Goal: Entertainment & Leisure: Browse casually

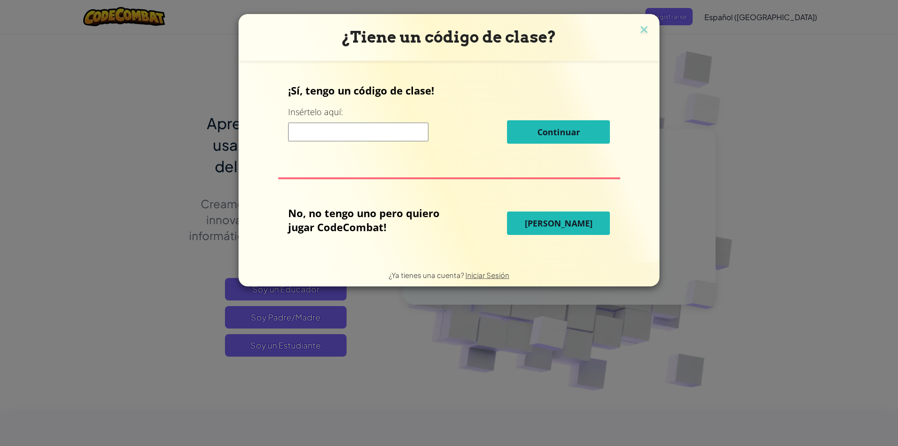
click at [539, 214] on button "[PERSON_NAME]" at bounding box center [558, 222] width 103 height 23
click at [569, 227] on span "[PERSON_NAME]" at bounding box center [559, 222] width 68 height 11
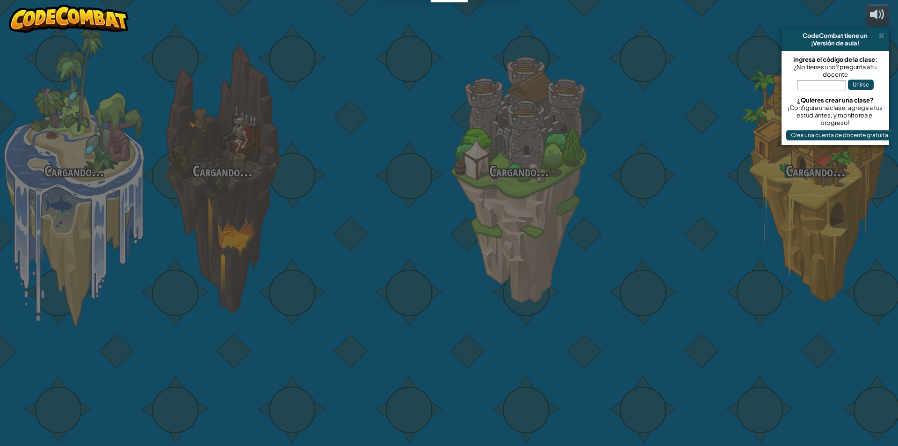
select select "es-419"
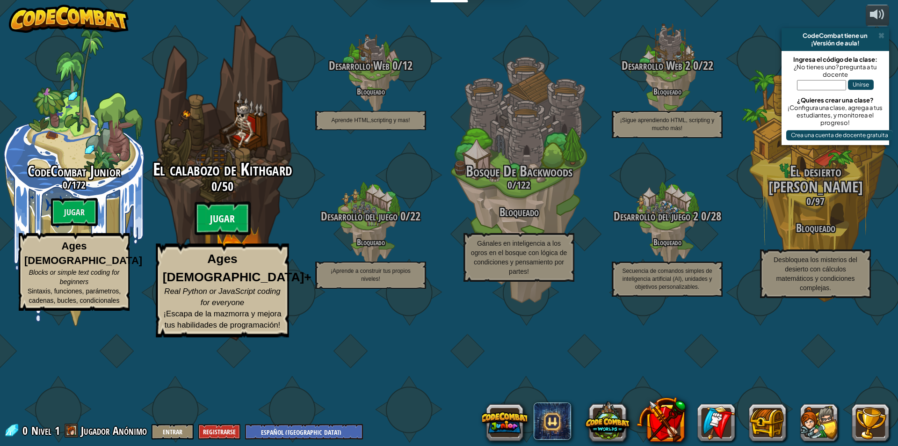
click at [221, 235] on btn "Jugar" at bounding box center [222, 218] width 56 height 34
select select "es-419"
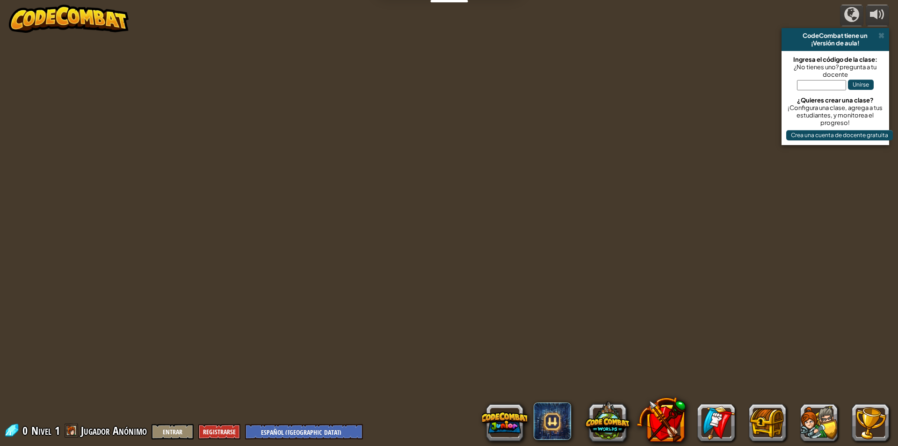
select select "es-419"
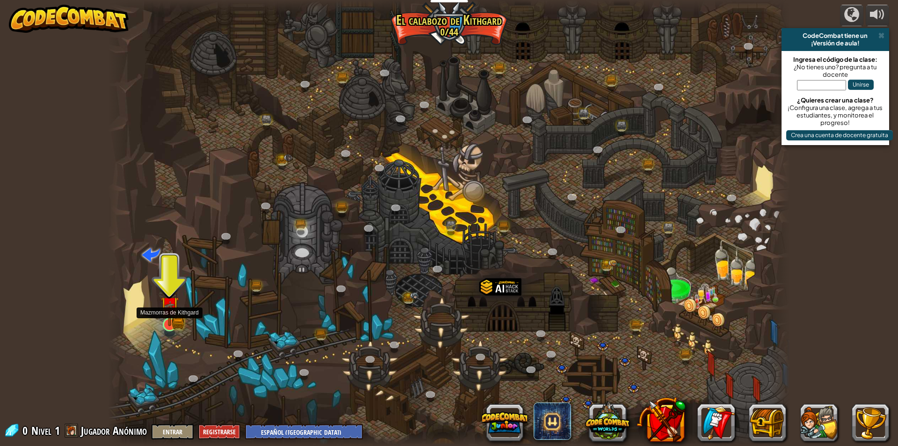
click at [172, 315] on img at bounding box center [169, 305] width 18 height 40
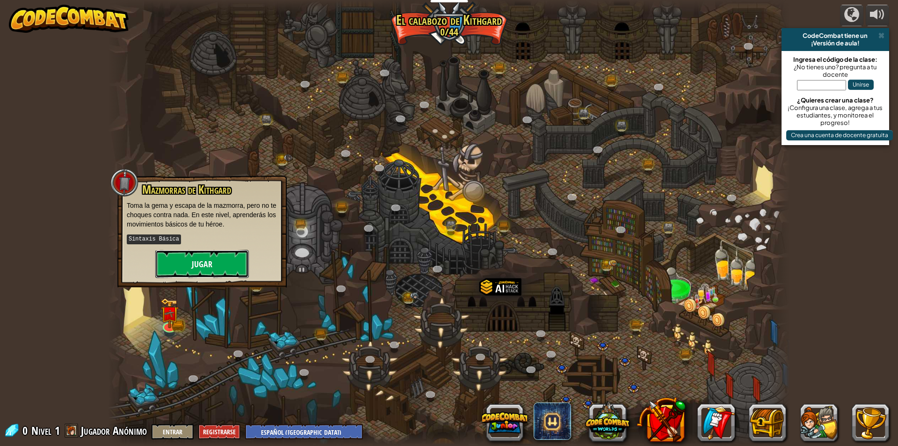
click at [190, 261] on button "Jugar" at bounding box center [202, 264] width 94 height 28
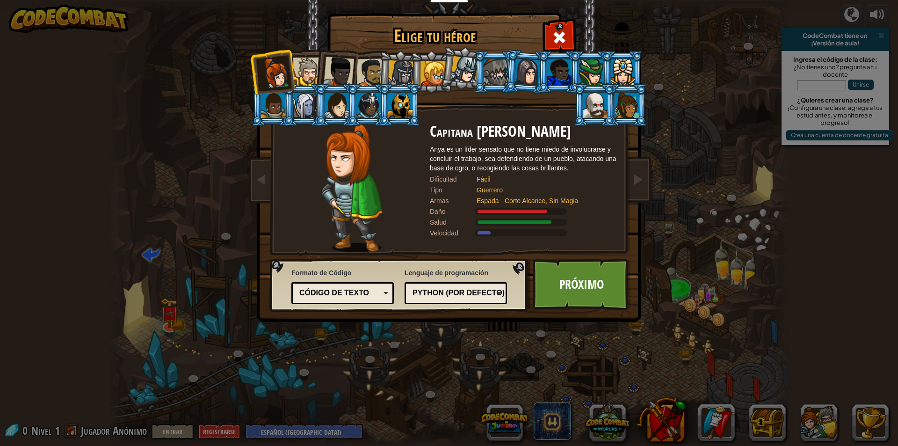
click at [311, 72] on div at bounding box center [307, 72] width 29 height 29
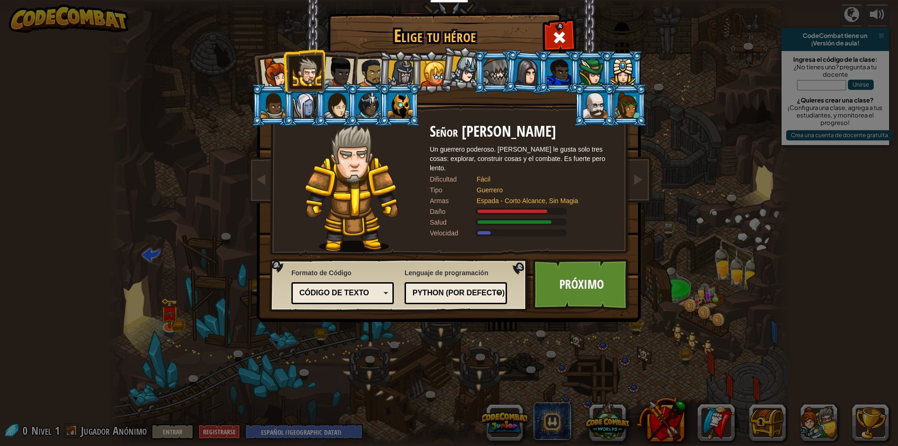
click at [388, 80] on div at bounding box center [401, 73] width 27 height 27
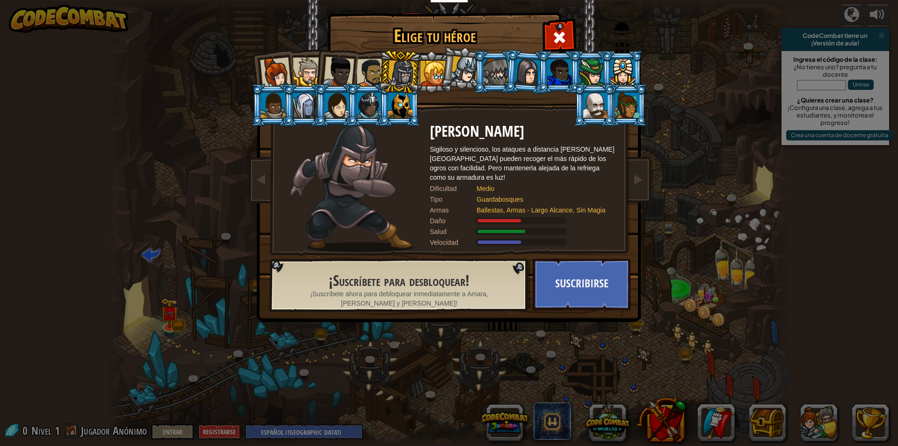
click at [333, 74] on div at bounding box center [338, 72] width 31 height 31
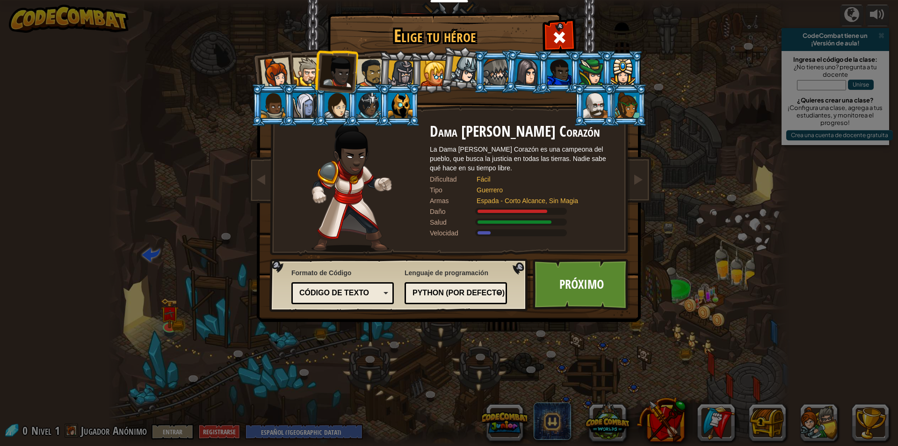
click at [303, 65] on div at bounding box center [307, 72] width 29 height 29
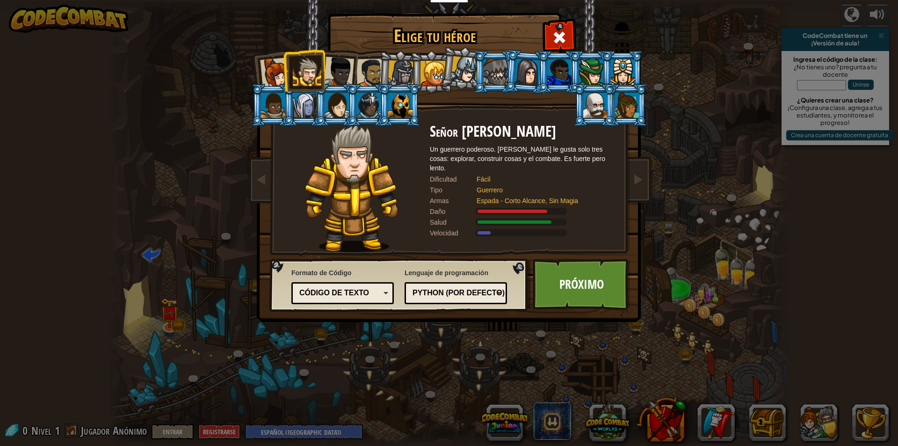
click at [271, 78] on div at bounding box center [275, 73] width 31 height 31
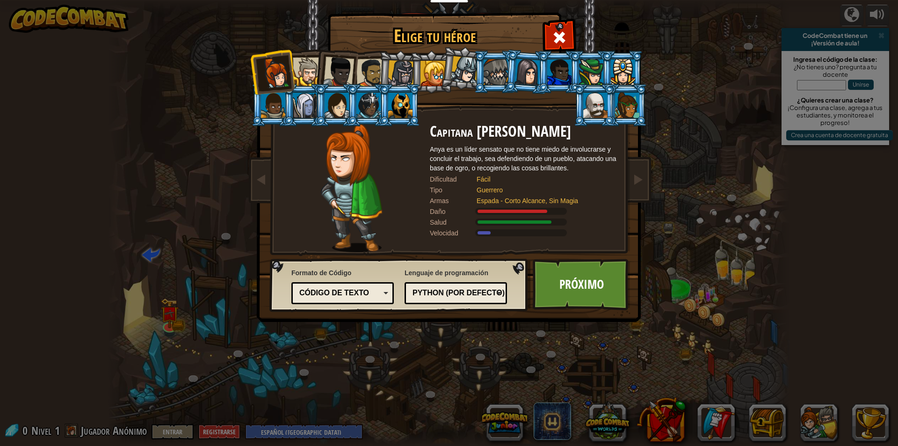
click at [368, 74] on div at bounding box center [370, 72] width 29 height 29
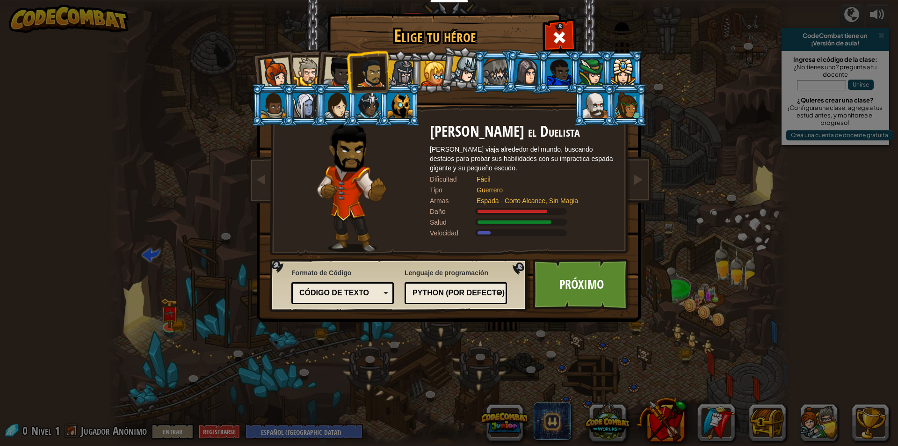
click at [301, 76] on div at bounding box center [307, 72] width 29 height 29
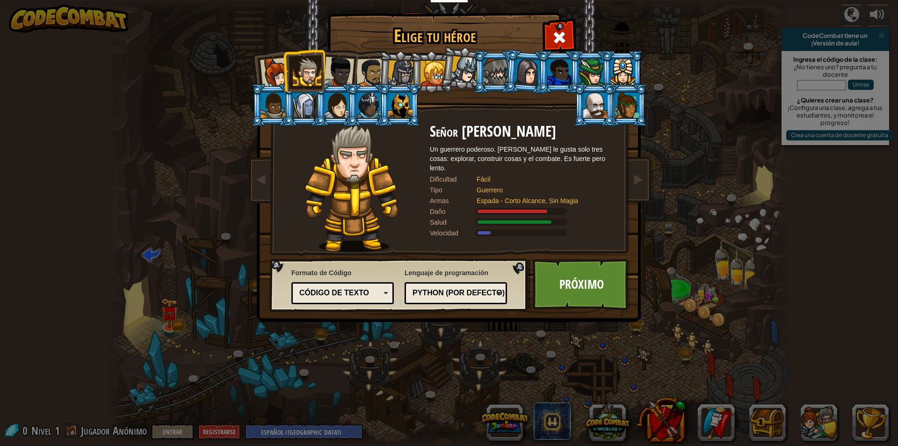
click at [275, 66] on div at bounding box center [275, 73] width 31 height 31
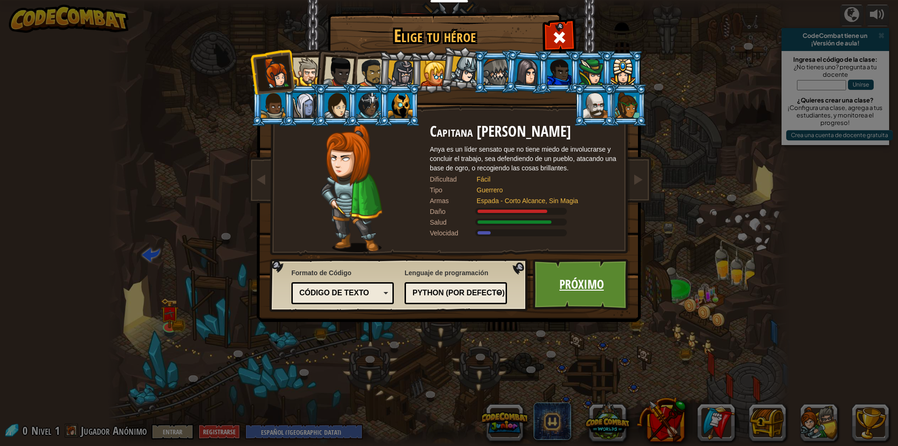
click at [583, 274] on link "Próximo" at bounding box center [581, 284] width 98 height 51
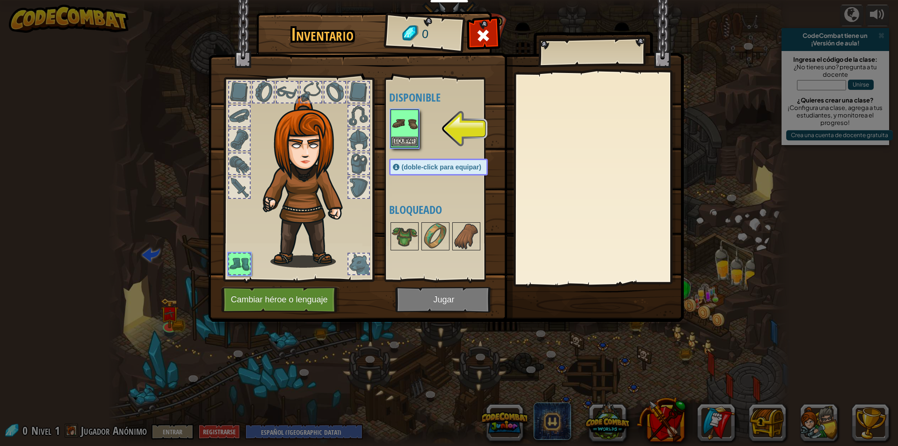
click at [402, 133] on img at bounding box center [404, 123] width 26 height 26
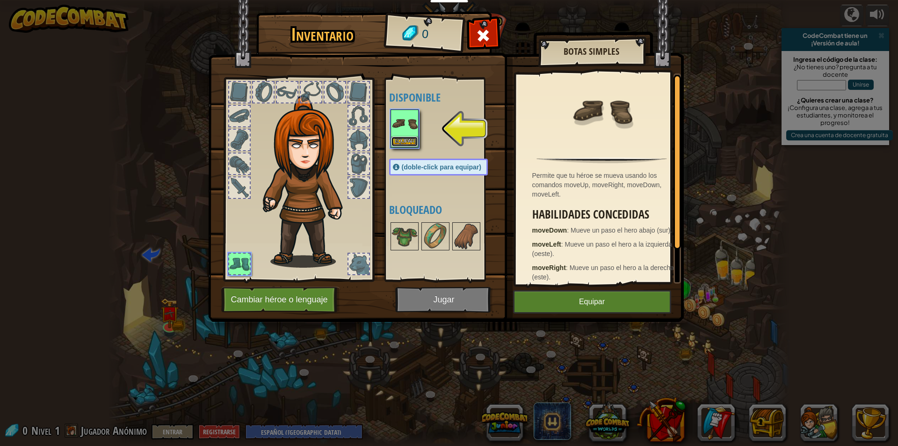
click at [408, 142] on button "Equipar" at bounding box center [404, 142] width 26 height 10
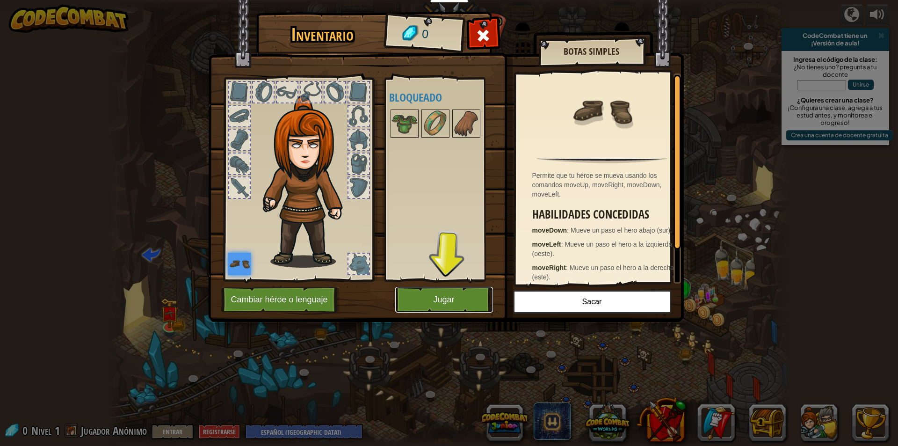
click at [417, 291] on button "Jugar" at bounding box center [444, 300] width 98 height 26
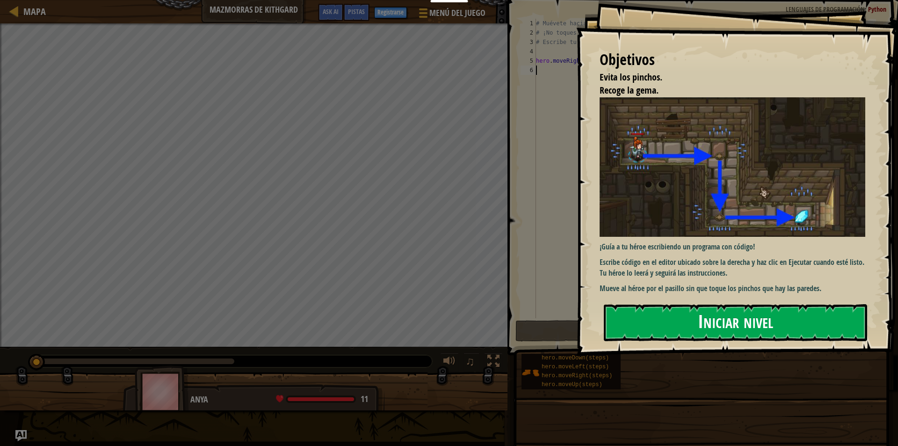
click at [663, 316] on button "Iniciar nivel" at bounding box center [735, 322] width 263 height 37
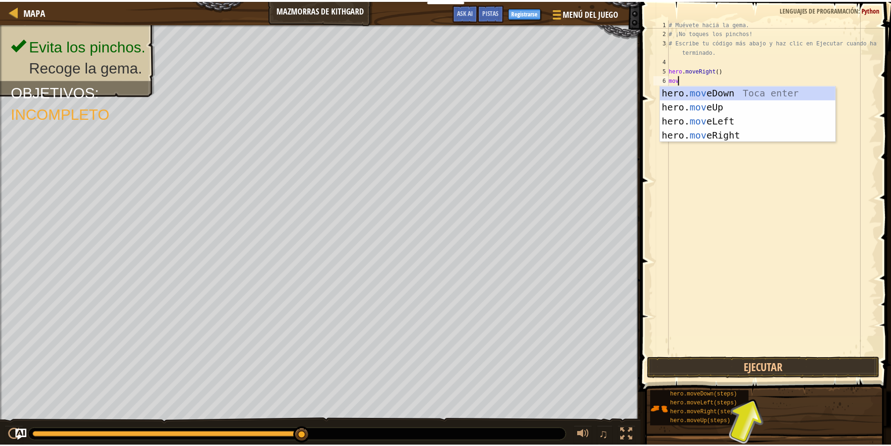
scroll to position [4, 0]
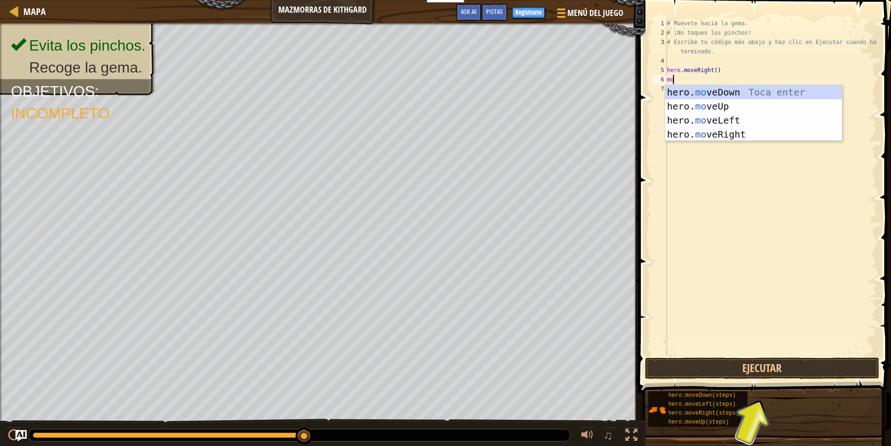
type textarea "m"
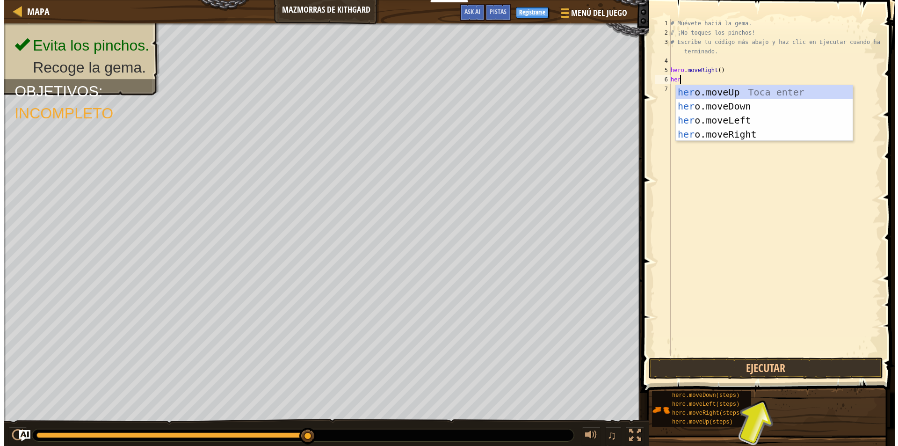
scroll to position [4, 0]
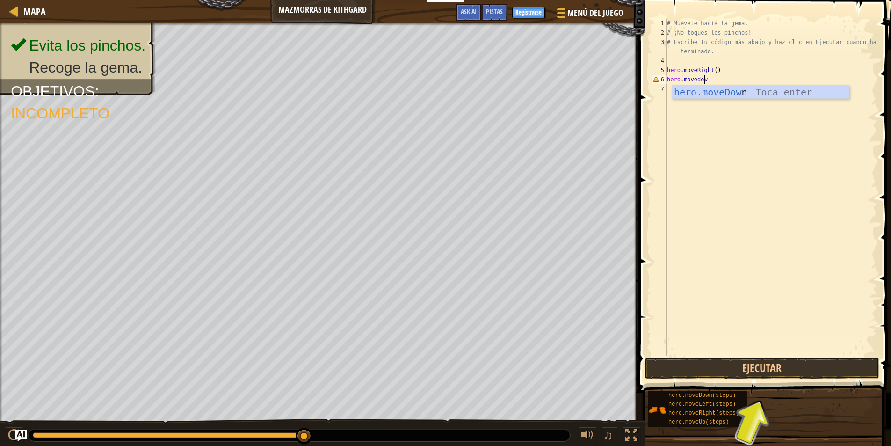
type textarea "hero.movedown"
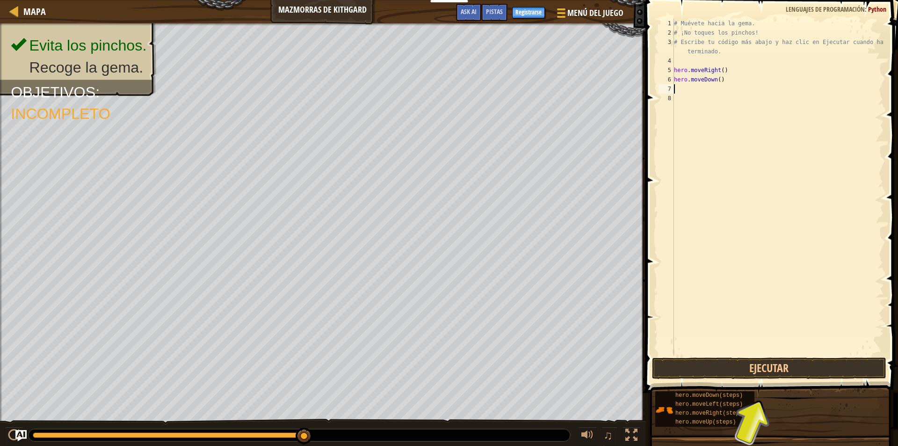
scroll to position [4, 0]
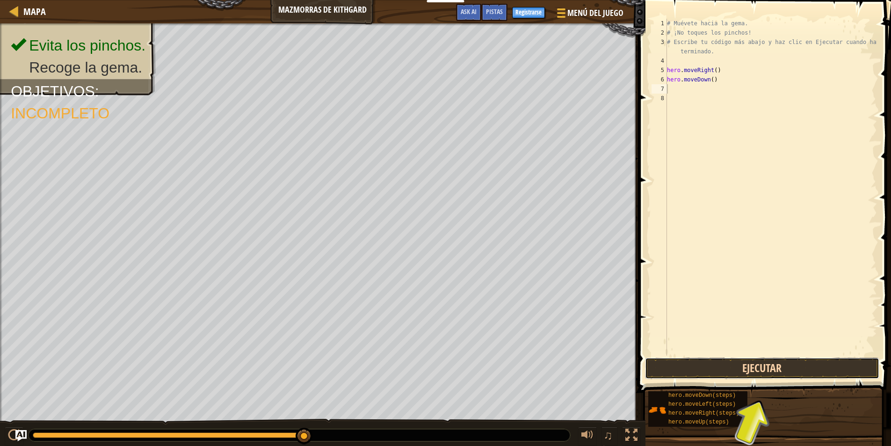
click at [750, 370] on button "Ejecutar" at bounding box center [762, 368] width 234 height 22
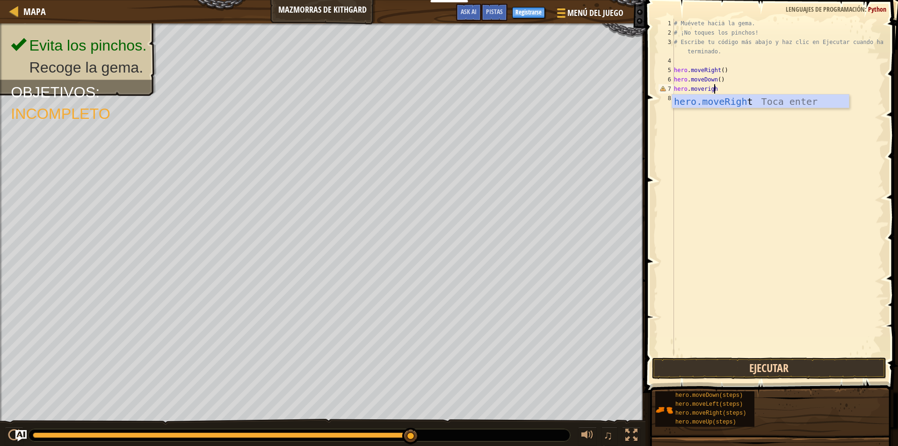
scroll to position [4, 3]
type textarea "hero.moveright"
click at [774, 372] on button "Ejecutar" at bounding box center [769, 368] width 234 height 22
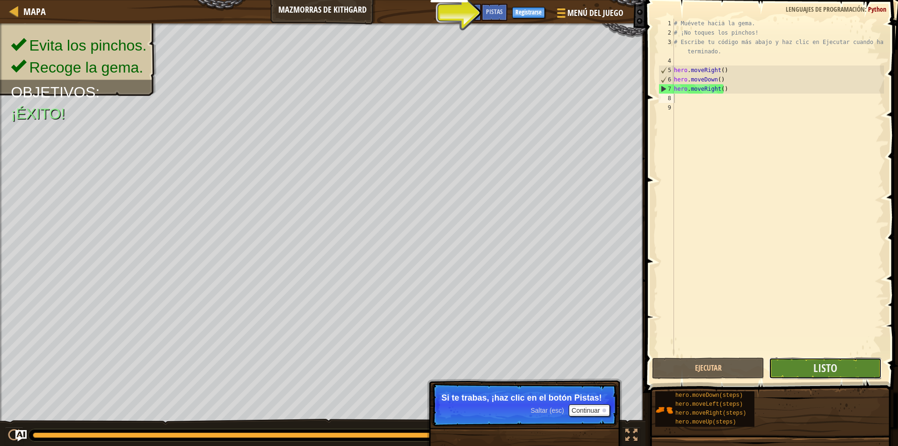
click at [852, 374] on button "Listo" at bounding box center [825, 368] width 112 height 22
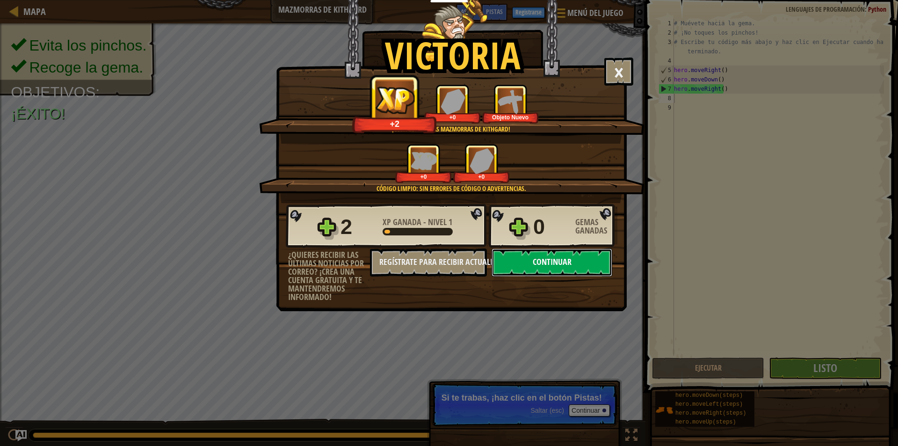
click at [583, 257] on button "Continuar" at bounding box center [551, 262] width 121 height 28
select select "es-419"
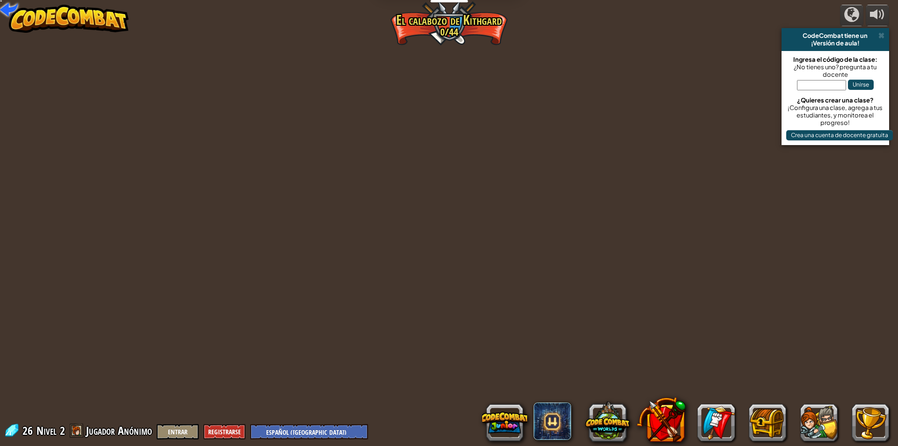
select select "es-419"
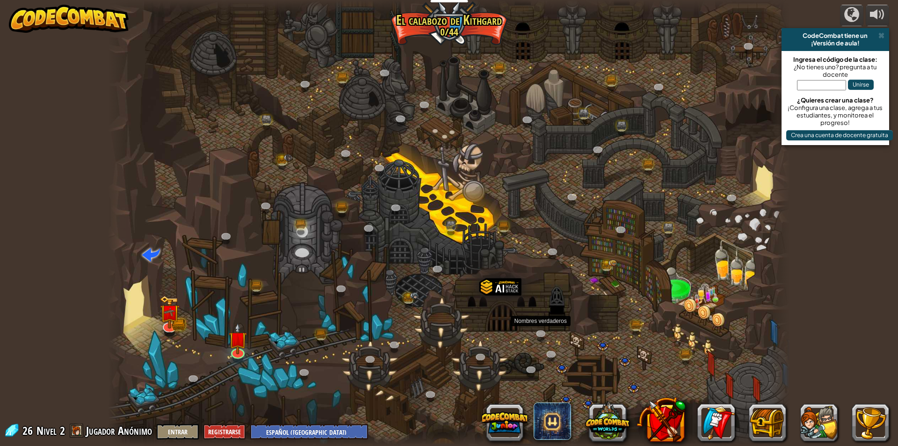
select select "es-419"
click at [240, 354] on link at bounding box center [237, 349] width 19 height 19
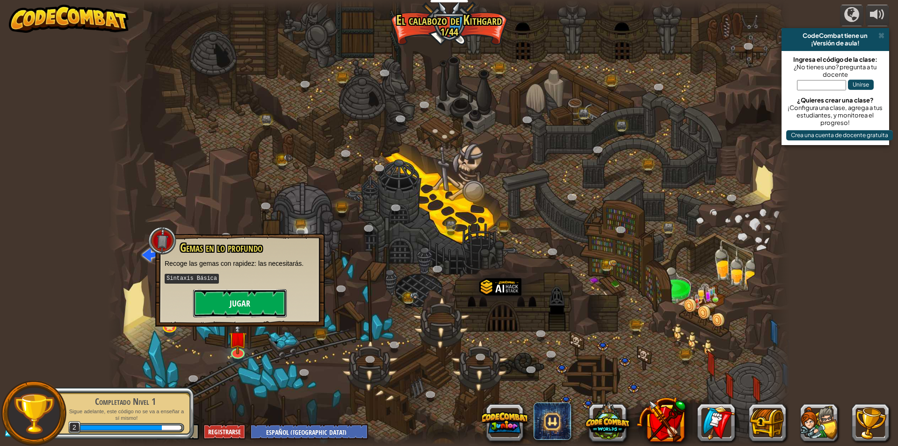
click at [269, 299] on button "Jugar" at bounding box center [240, 303] width 94 height 28
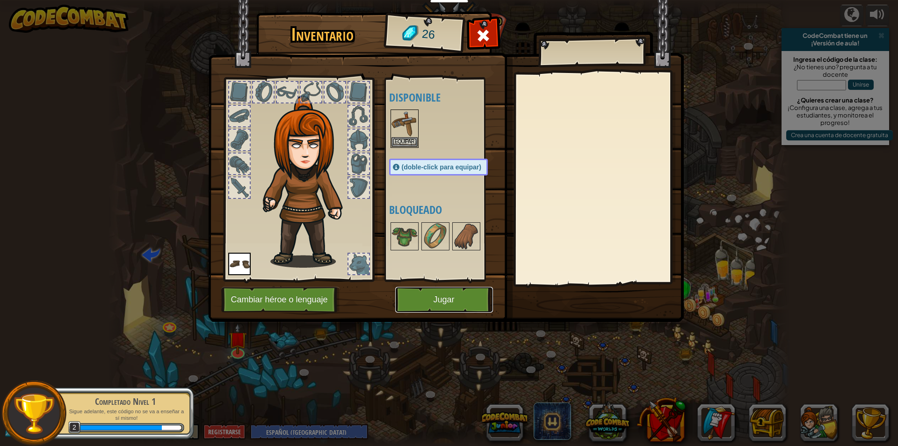
click at [432, 293] on button "Jugar" at bounding box center [444, 300] width 98 height 26
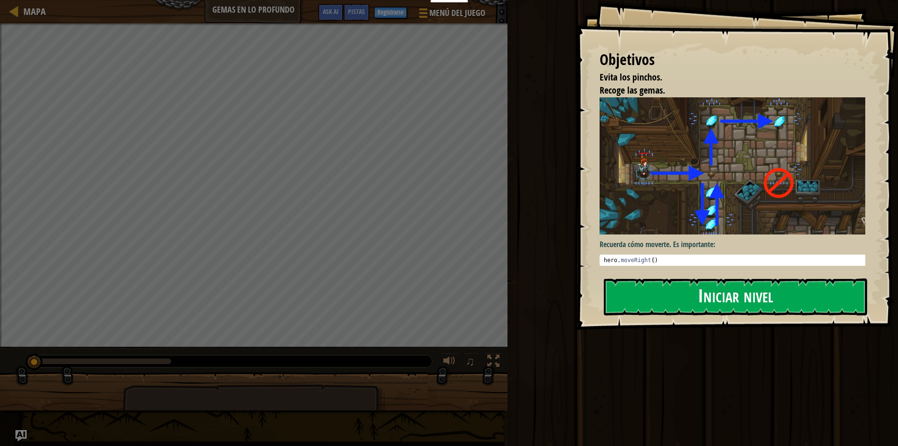
click at [842, 294] on button "Iniciar nivel" at bounding box center [735, 296] width 263 height 37
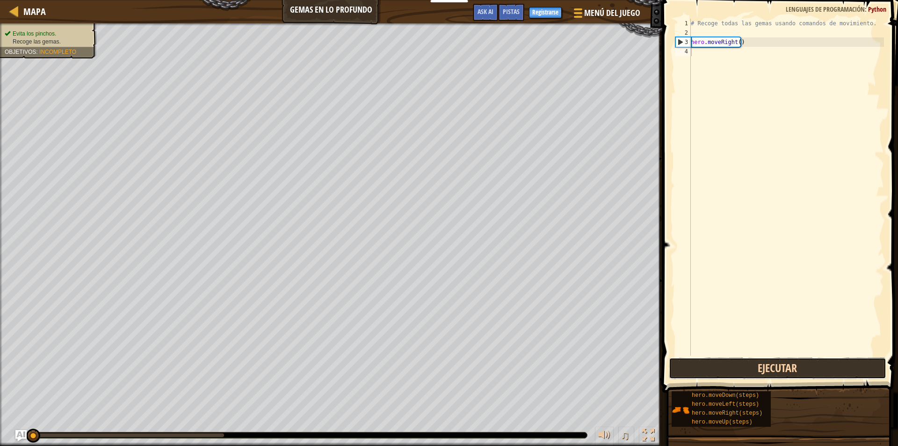
click at [851, 365] on button "Ejecutar" at bounding box center [778, 368] width 218 height 22
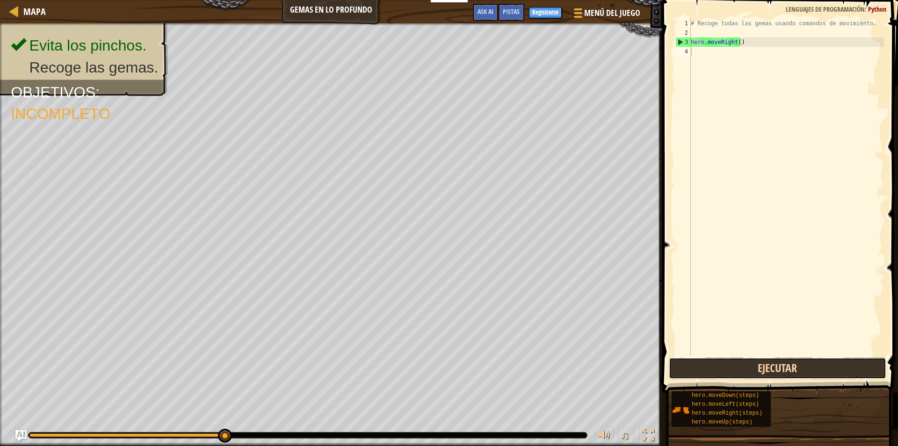
click at [851, 365] on button "Ejecutar" at bounding box center [778, 368] width 218 height 22
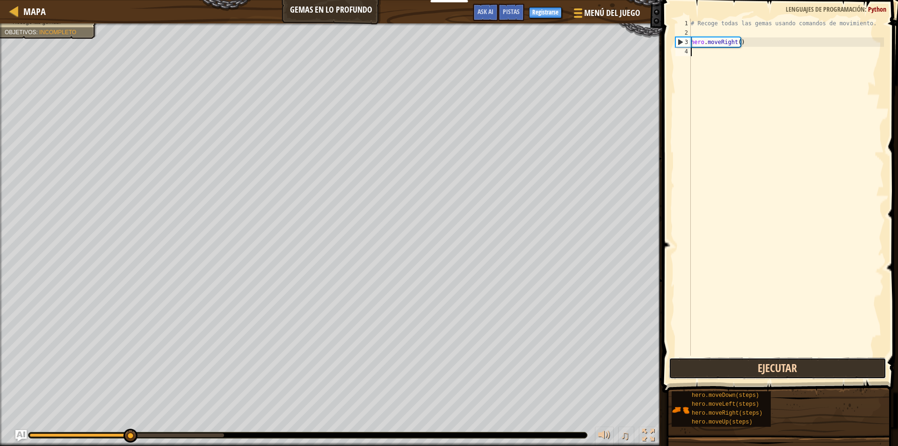
click at [851, 365] on button "Ejecutar" at bounding box center [778, 368] width 218 height 22
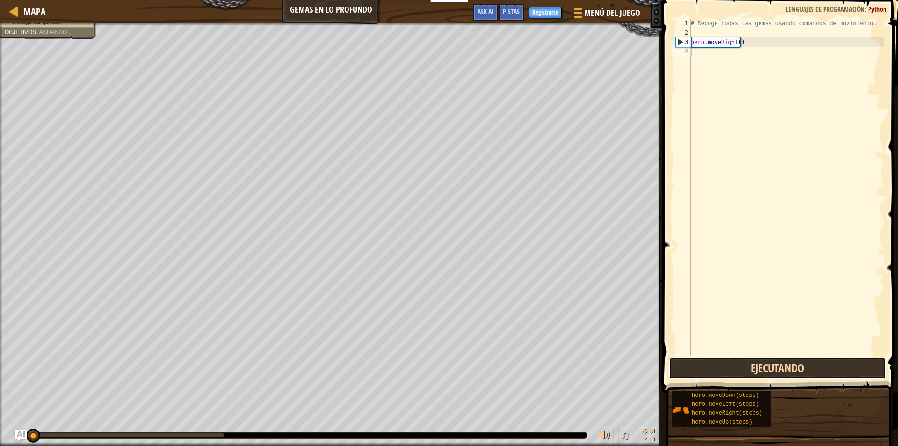
click at [851, 365] on button "Ejecutando" at bounding box center [778, 368] width 218 height 22
click at [851, 365] on button "Ejecutar" at bounding box center [778, 368] width 218 height 22
click at [851, 365] on button "Ejecutando" at bounding box center [778, 368] width 218 height 22
click at [851, 365] on button "Ejecutar" at bounding box center [778, 368] width 218 height 22
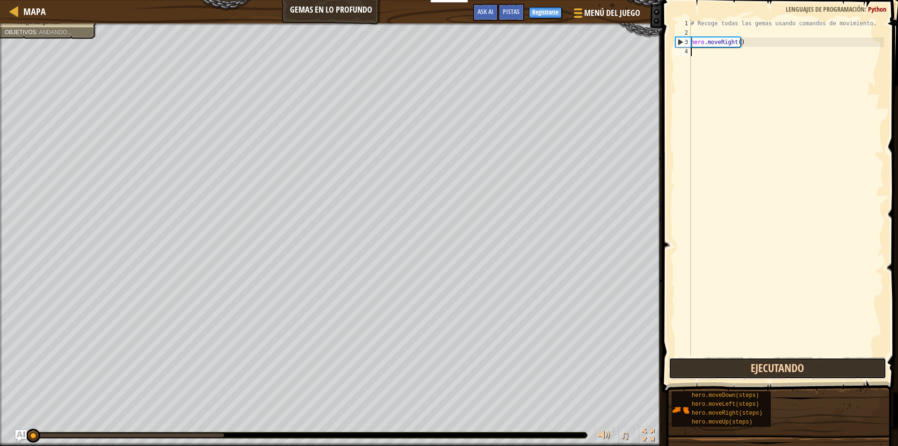
drag, startPoint x: 851, startPoint y: 365, endPoint x: 856, endPoint y: 365, distance: 5.1
click at [856, 365] on button "Ejecutando" at bounding box center [778, 368] width 218 height 22
click at [858, 365] on button "Ejecutar" at bounding box center [778, 368] width 218 height 22
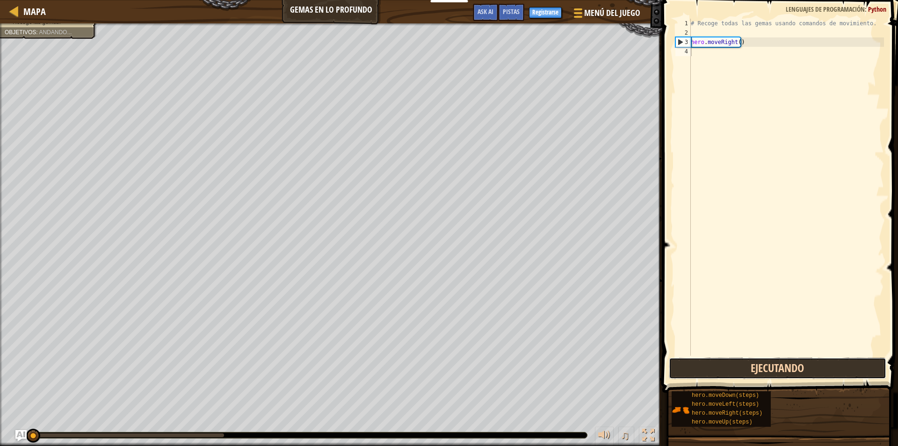
click at [858, 365] on button "Ejecutando" at bounding box center [778, 368] width 218 height 22
click at [858, 365] on button "Ejecutar" at bounding box center [778, 368] width 218 height 22
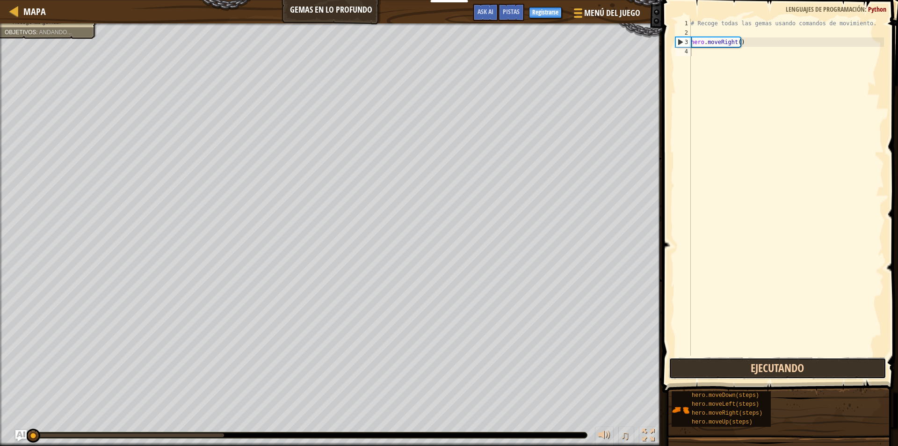
click at [858, 365] on button "Ejecutando" at bounding box center [778, 368] width 218 height 22
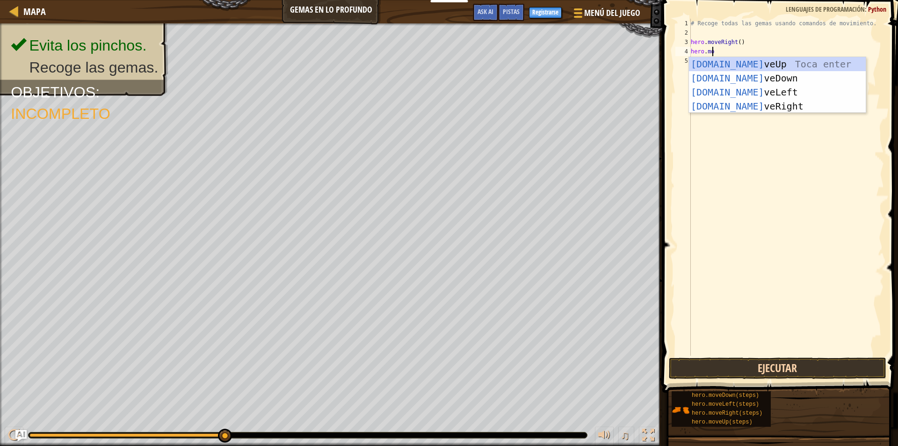
scroll to position [4, 1]
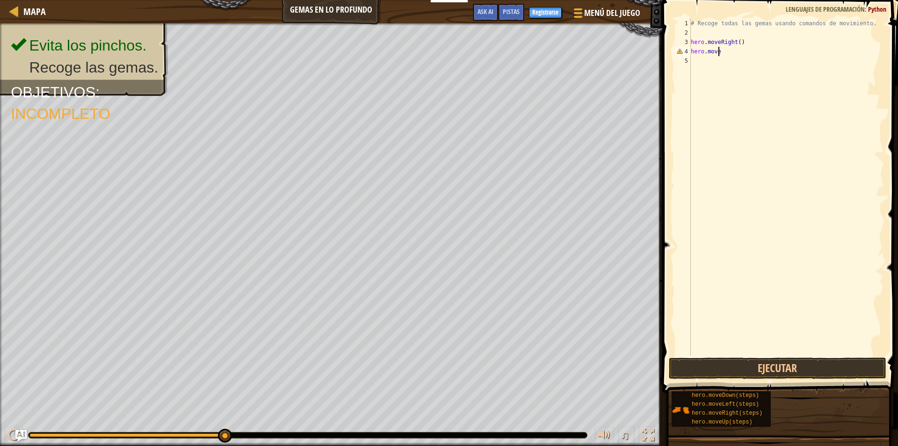
click at [732, 49] on div "# Recoge todas las gemas usando comandos de movimiento. hero . moveRight ( ) he…" at bounding box center [786, 196] width 195 height 355
type textarea "hero.movedown"
click at [754, 361] on button "Ejecutar" at bounding box center [778, 368] width 218 height 22
type textarea "m"
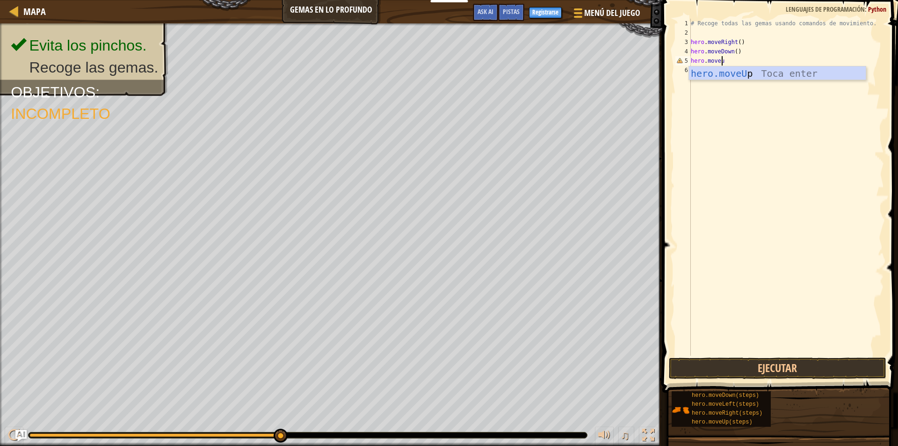
scroll to position [4, 2]
type textarea "hero.moveup"
type textarea "hero.moveright"
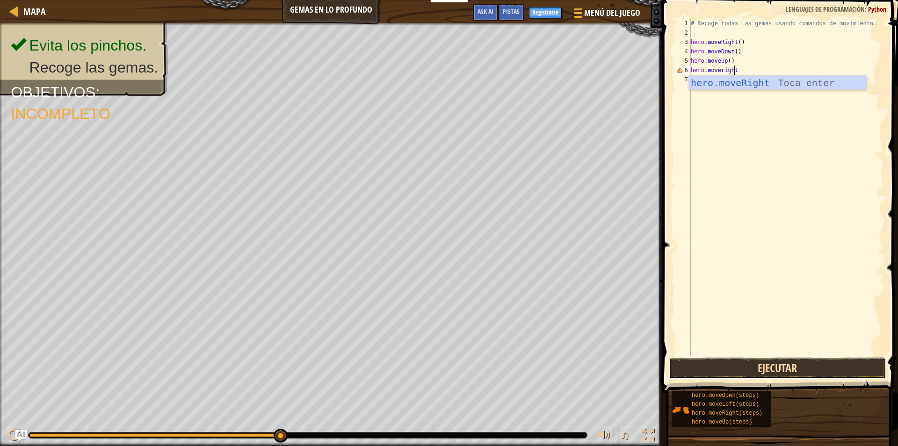
click at [802, 371] on button "Ejecutar" at bounding box center [778, 368] width 218 height 22
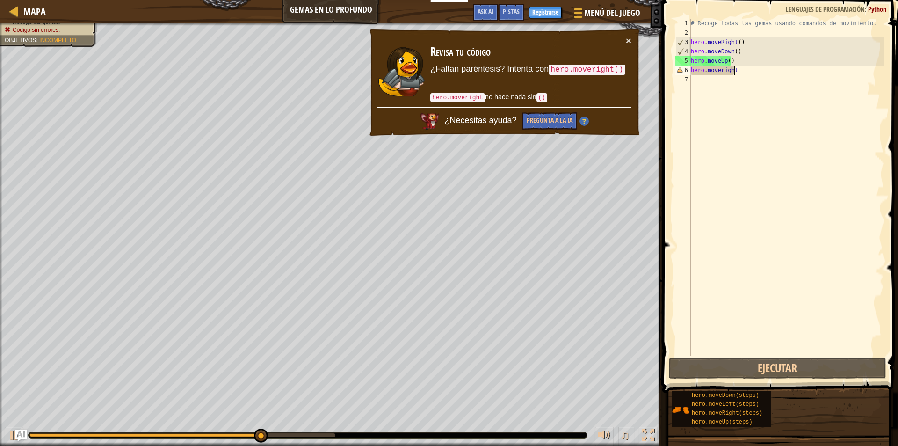
click at [744, 71] on div "# Recoge todas las gemas usando comandos de movimiento. hero . moveRight ( ) he…" at bounding box center [786, 196] width 195 height 355
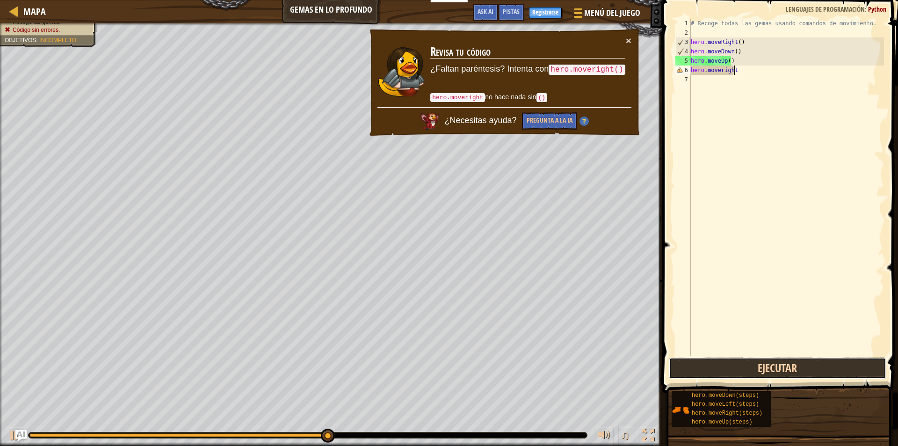
click at [802, 372] on button "Ejecutar" at bounding box center [778, 368] width 218 height 22
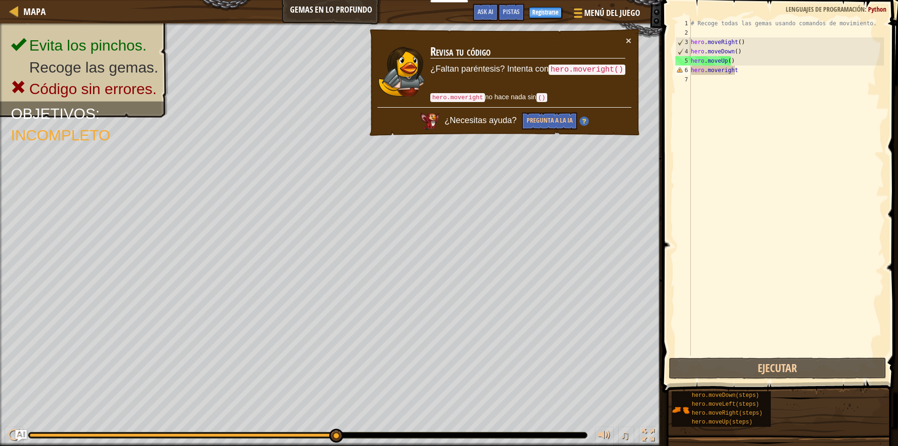
click at [760, 195] on div "# Recoge todas las gemas usando comandos de movimiento. hero . moveRight ( ) he…" at bounding box center [786, 196] width 195 height 355
click at [743, 68] on div "# Recoge todas las gemas usando comandos de movimiento. hero . moveRight ( ) he…" at bounding box center [786, 196] width 195 height 355
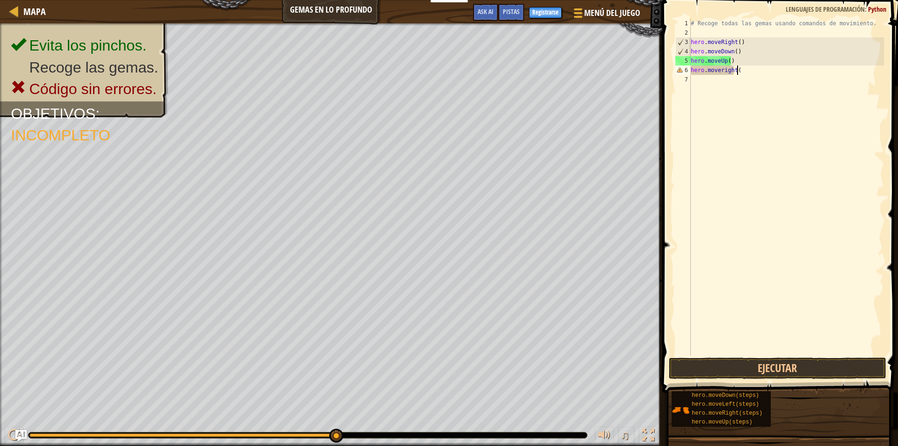
scroll to position [4, 3]
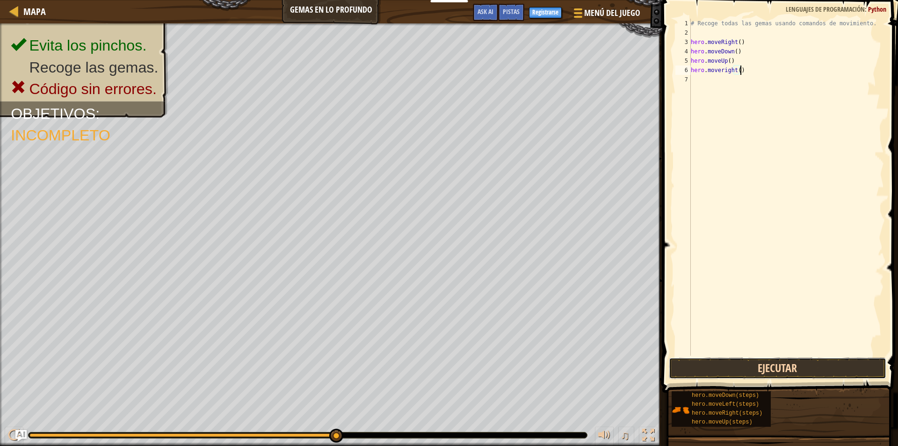
click at [838, 374] on button "Ejecutar" at bounding box center [778, 368] width 218 height 22
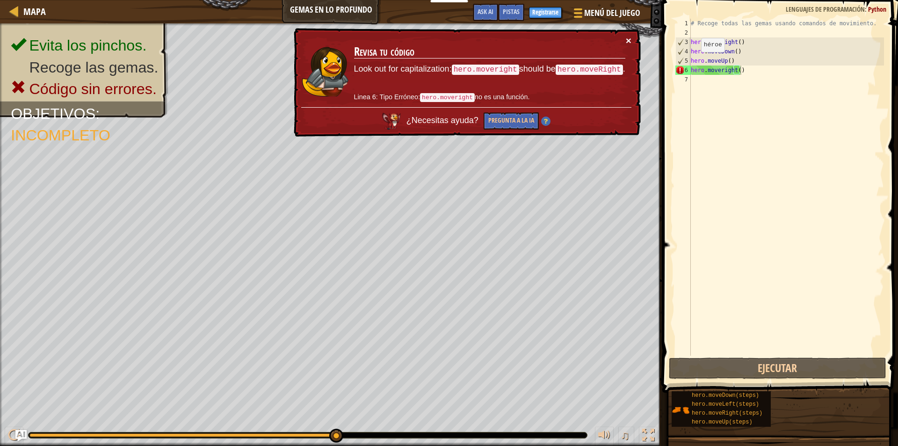
click at [630, 39] on button "×" at bounding box center [629, 41] width 6 height 10
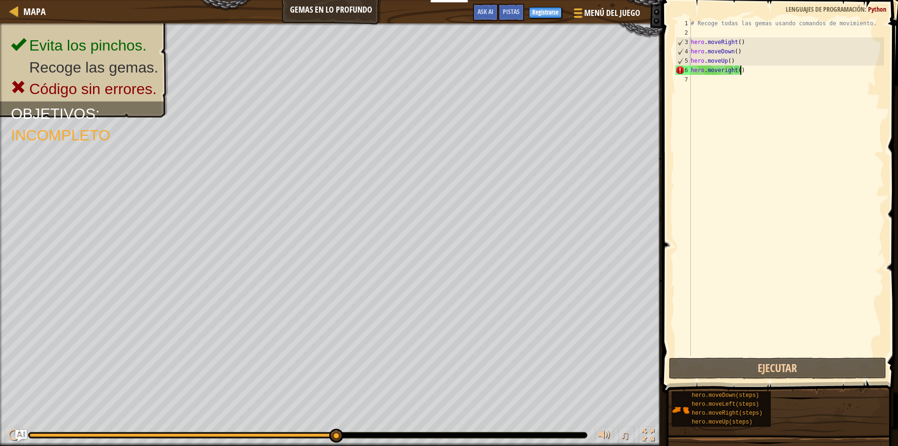
click at [745, 71] on div "# Recoge todas las gemas usando comandos de movimiento. hero . moveRight ( ) he…" at bounding box center [786, 196] width 195 height 355
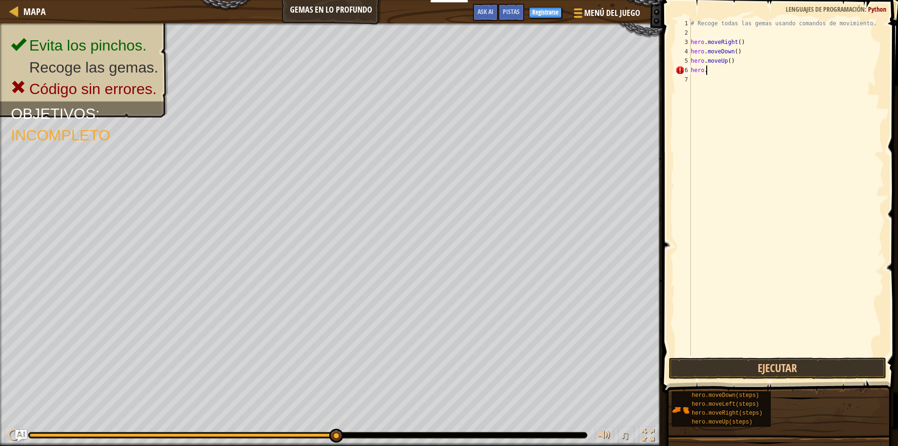
scroll to position [4, 0]
type textarea "h"
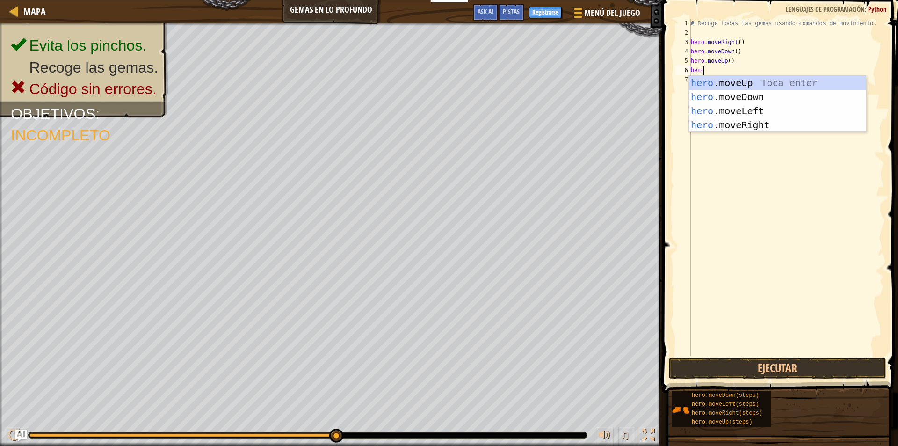
type textarea "hero."
click at [835, 78] on div "hero. moveUp Toca enter hero. moveDown Toca enter hero. moveLeft Toca enter her…" at bounding box center [777, 118] width 177 height 84
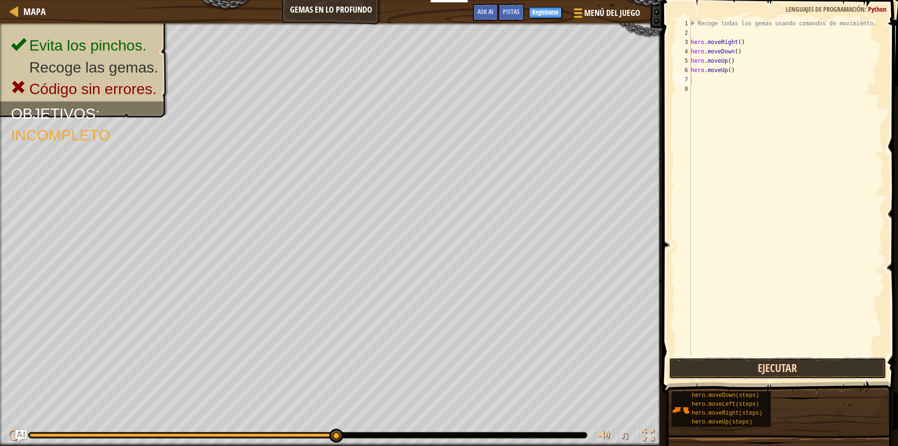
click at [814, 371] on button "Ejecutar" at bounding box center [778, 368] width 218 height 22
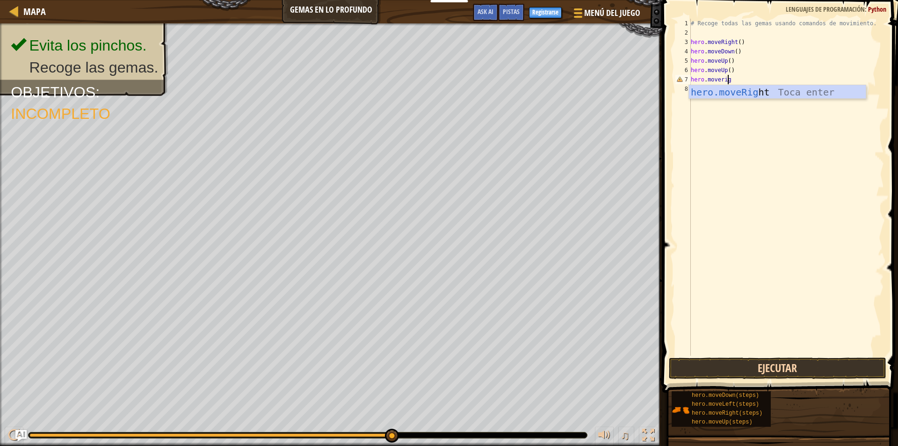
scroll to position [4, 3]
type textarea "hero.moveright"
click at [844, 0] on body "Docentes Crear Cuenta Gratis Soluciones para Escuelas y [GEOGRAPHIC_DATA] previ…" at bounding box center [449, 0] width 898 height 0
click at [806, 367] on button "Ejecutar" at bounding box center [778, 368] width 218 height 22
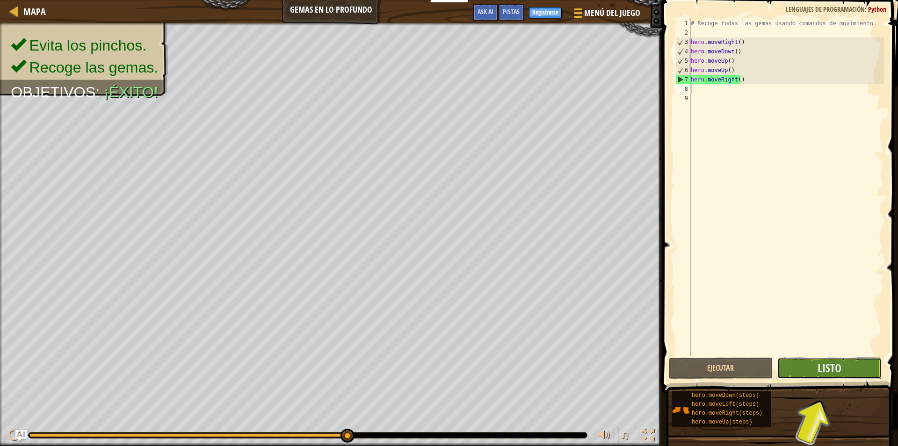
click at [845, 359] on button "Listo" at bounding box center [829, 368] width 104 height 22
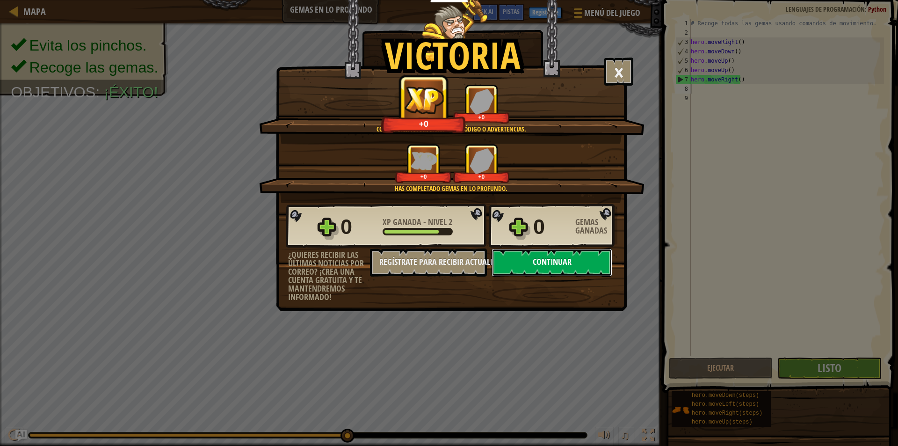
click at [565, 264] on button "Continuar" at bounding box center [551, 262] width 121 height 28
select select "es-419"
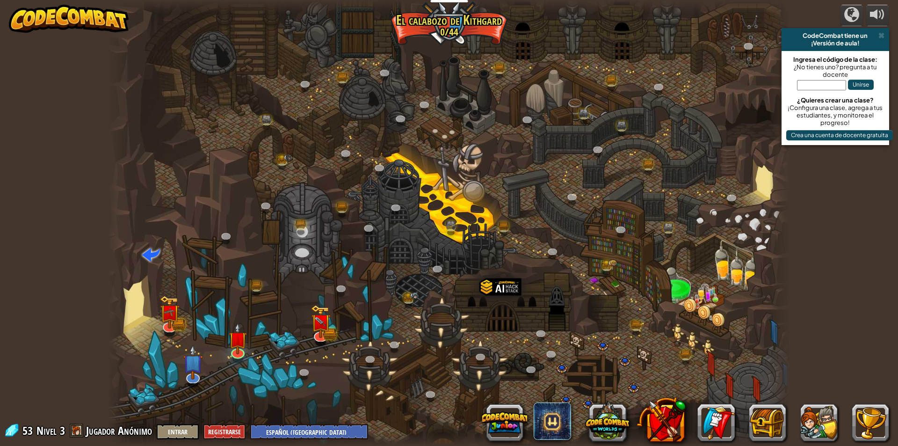
select select "es-419"
click at [321, 329] on img at bounding box center [320, 315] width 18 height 40
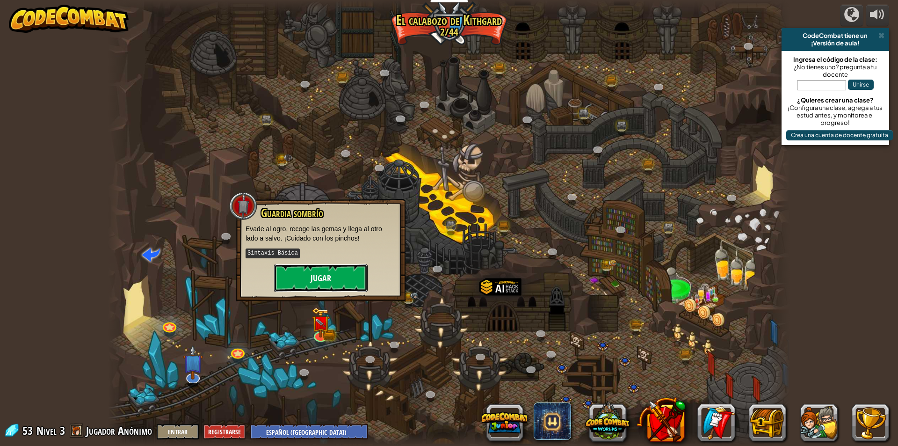
click at [309, 272] on button "Jugar" at bounding box center [321, 278] width 94 height 28
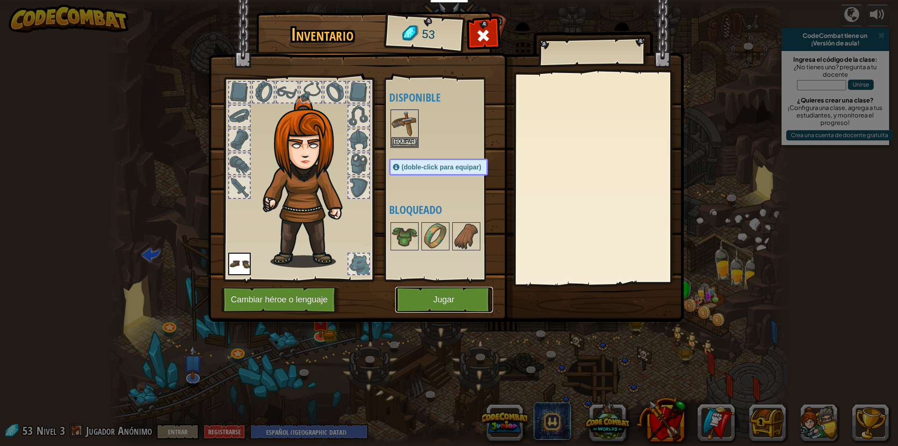
click at [417, 302] on button "Jugar" at bounding box center [444, 300] width 98 height 26
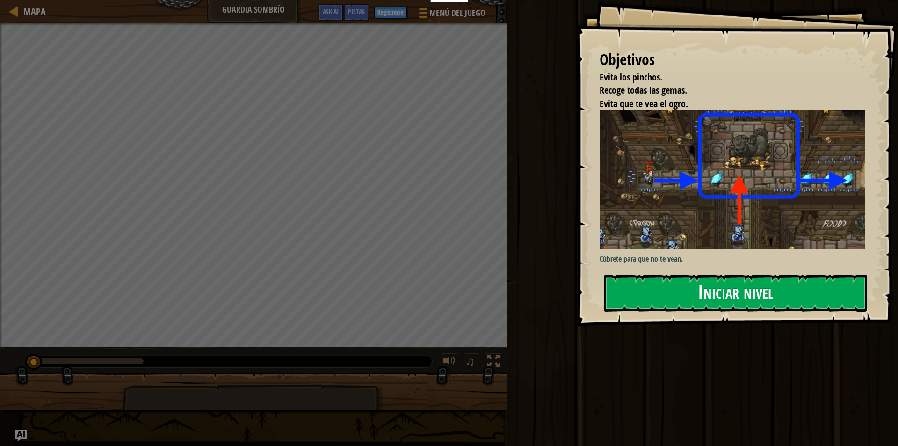
click at [669, 301] on button "Iniciar nivel" at bounding box center [735, 292] width 263 height 37
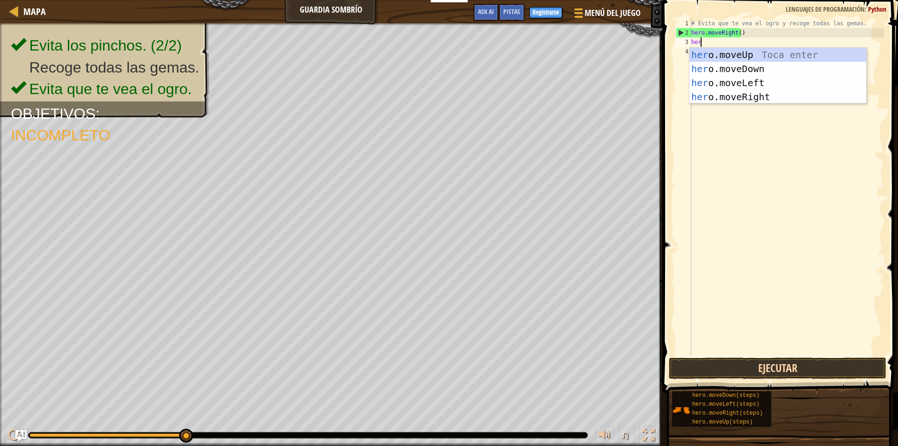
scroll to position [4, 0]
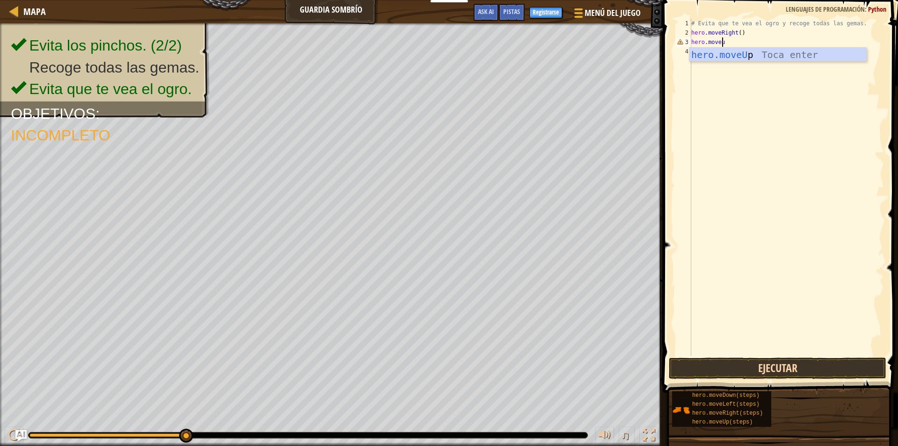
type textarea "hero.moveup"
type textarea "moveri"
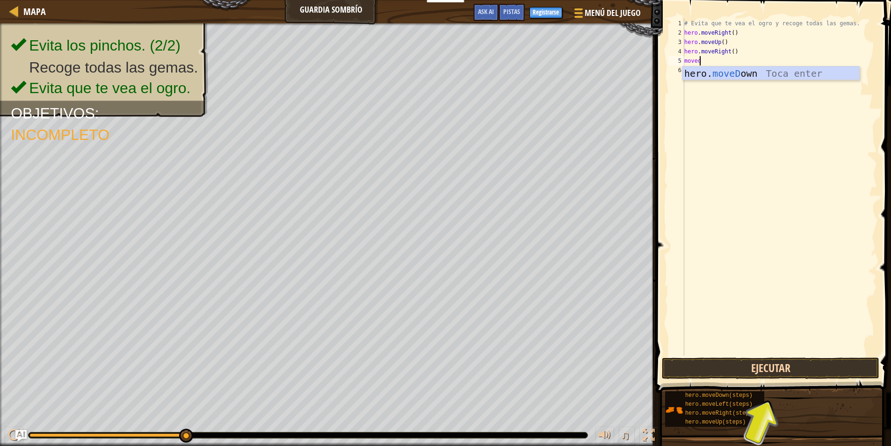
scroll to position [4, 1]
type textarea "movedow"
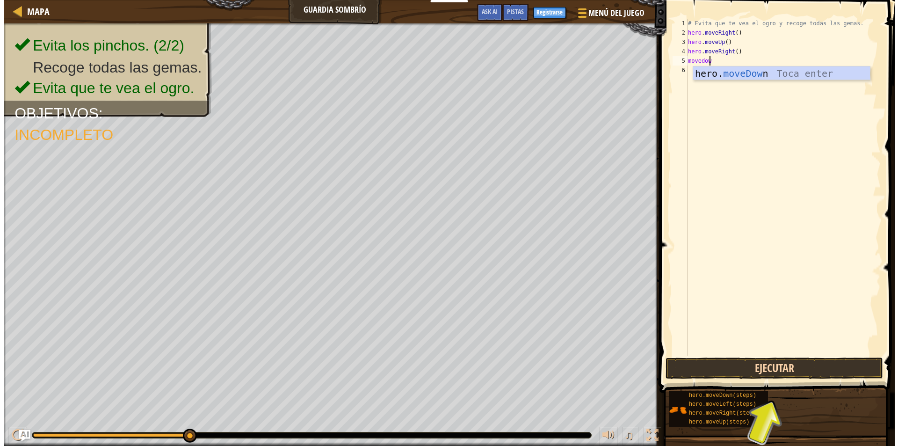
scroll to position [4, 0]
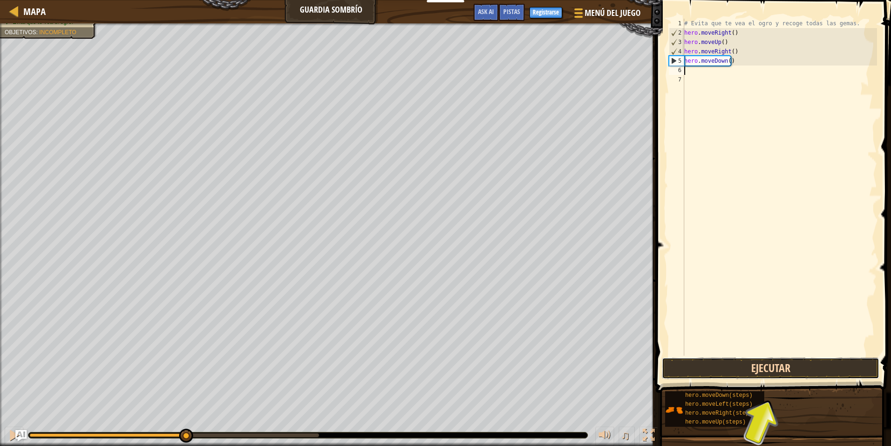
click at [799, 366] on button "Ejecutar" at bounding box center [770, 368] width 217 height 22
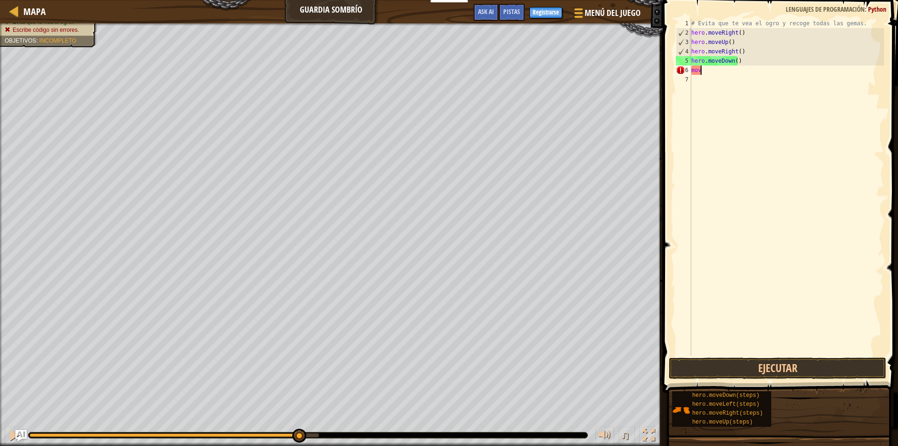
type textarea "m"
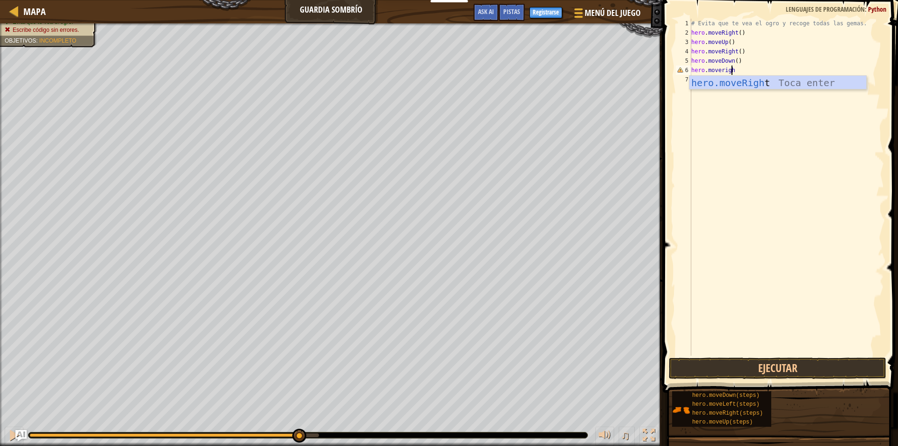
scroll to position [4, 3]
type textarea "hero.moveright"
click at [801, 370] on button "Ejecutar" at bounding box center [777, 368] width 217 height 22
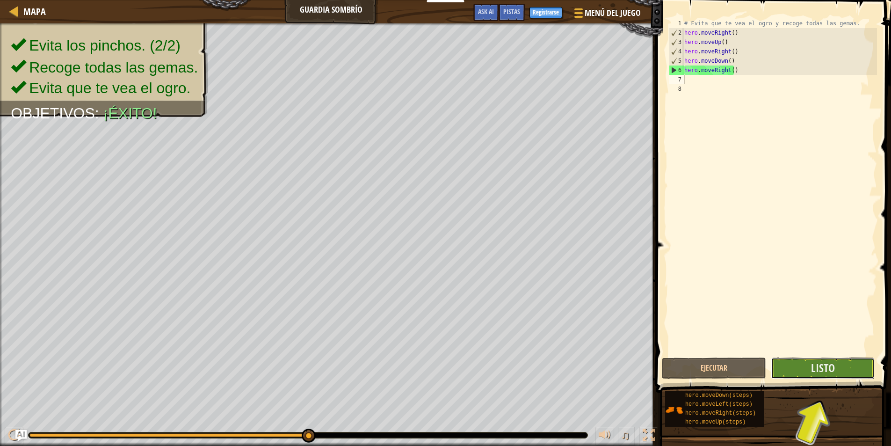
click at [811, 370] on button "Listo" at bounding box center [822, 368] width 104 height 22
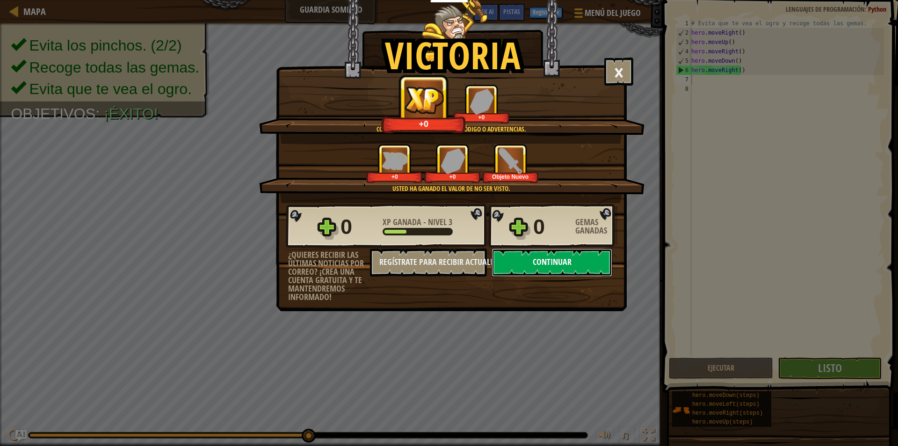
click at [548, 254] on button "Continuar" at bounding box center [551, 262] width 121 height 28
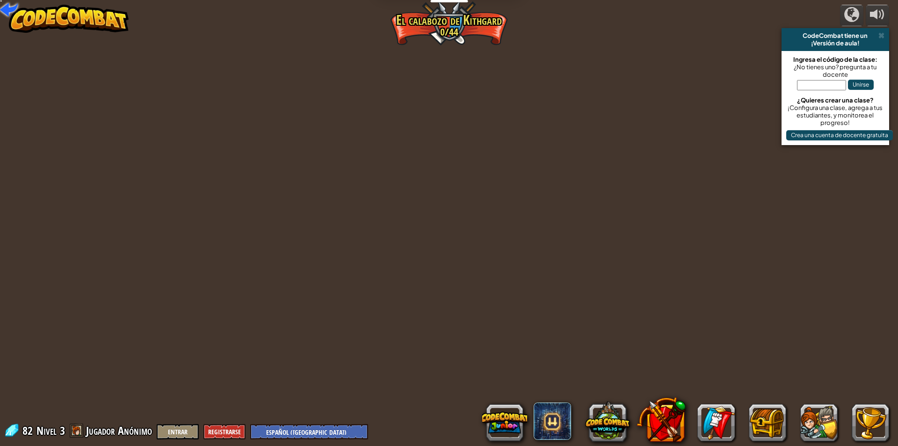
select select "es-419"
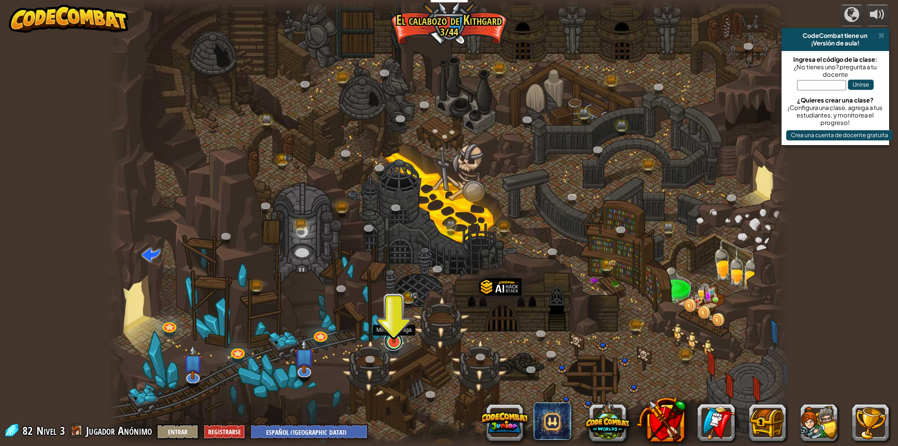
click at [393, 345] on link at bounding box center [393, 340] width 19 height 19
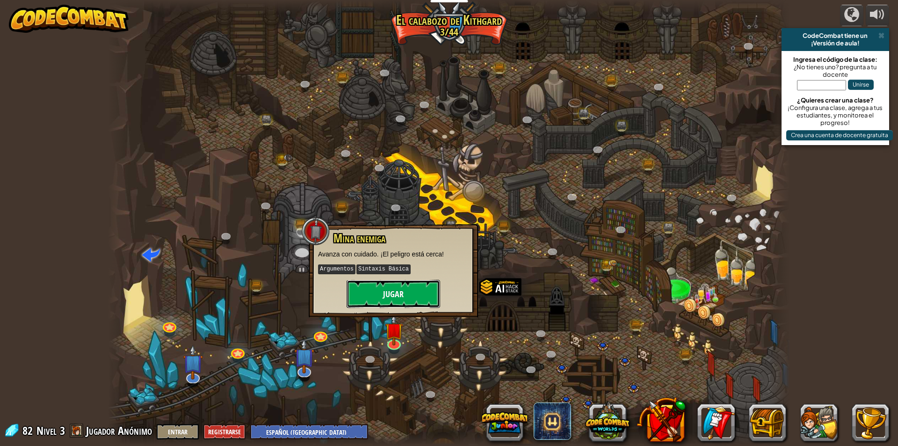
click at [414, 298] on button "Jugar" at bounding box center [393, 294] width 94 height 28
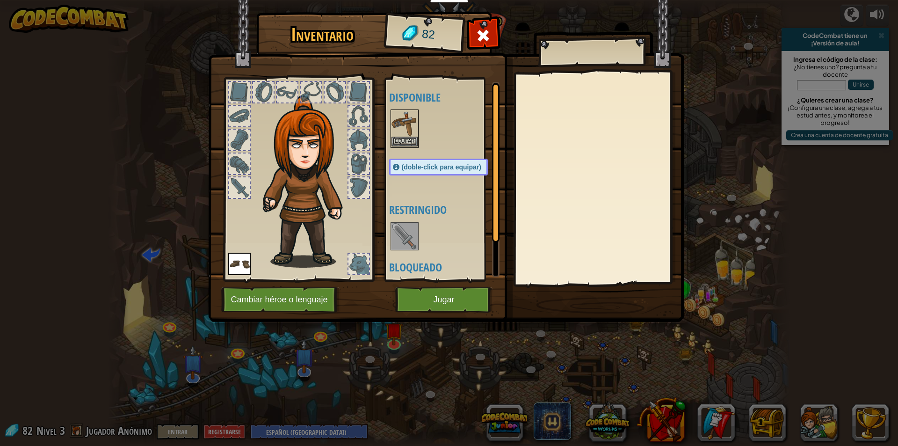
click at [397, 132] on img at bounding box center [404, 123] width 26 height 26
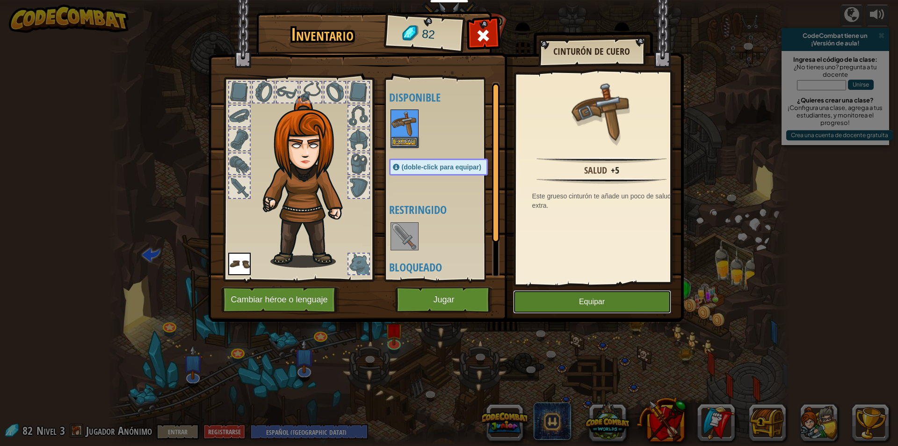
click at [579, 310] on button "Equipar" at bounding box center [592, 301] width 158 height 23
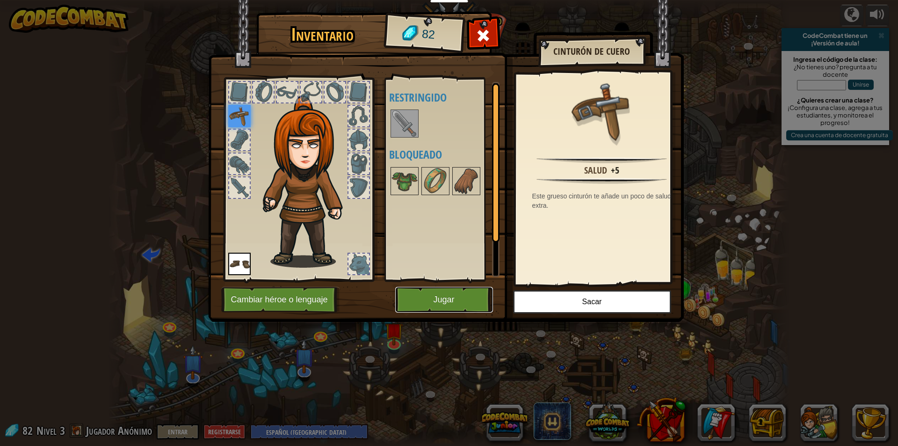
click at [467, 294] on button "Jugar" at bounding box center [444, 300] width 98 height 26
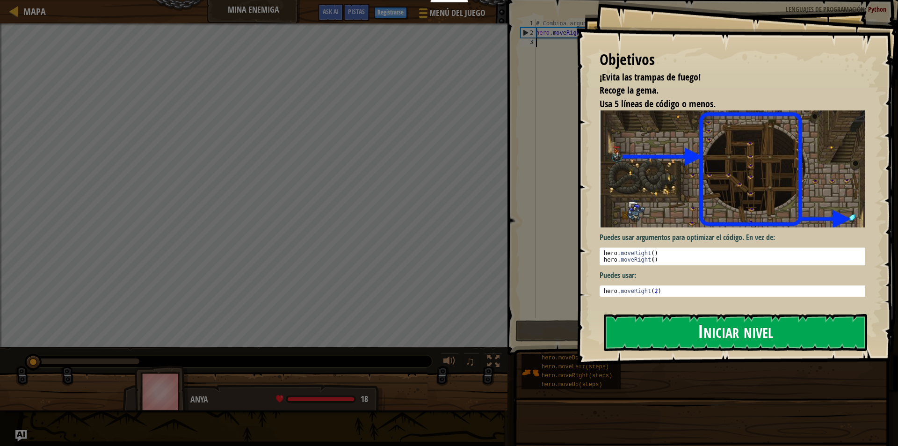
click at [666, 335] on button "Iniciar nivel" at bounding box center [735, 332] width 263 height 37
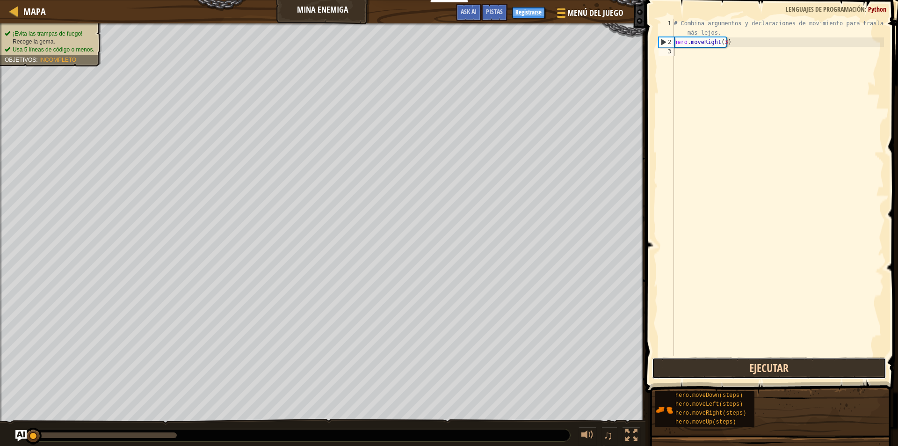
click at [785, 372] on button "Ejecutar" at bounding box center [769, 368] width 234 height 22
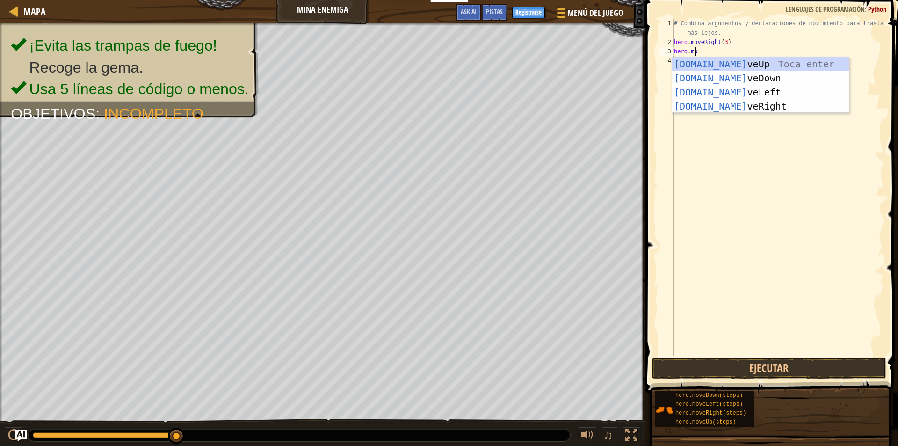
scroll to position [4, 1]
type textarea "hero.move"
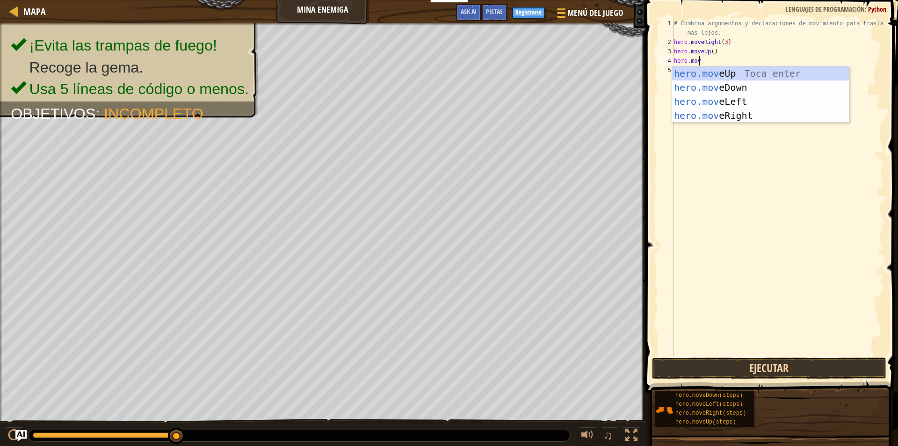
type textarea "hero.move"
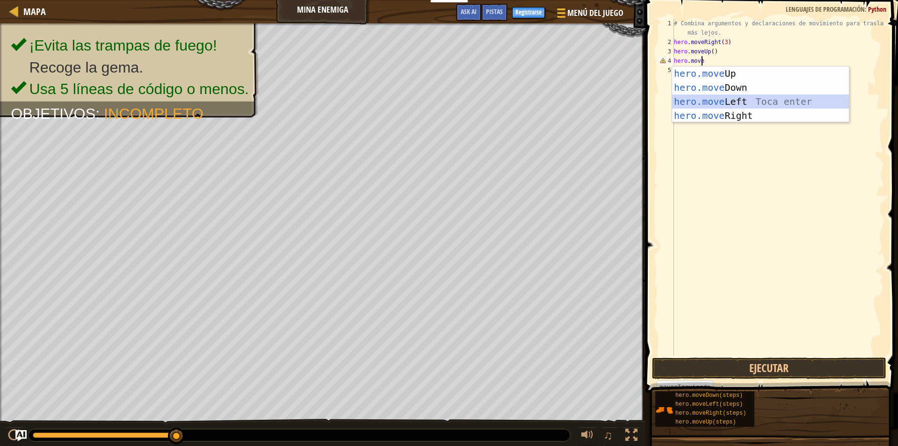
click at [769, 108] on div "hero.move Up Toca enter hero.move Down Toca enter hero.move Left Toca enter her…" at bounding box center [760, 108] width 177 height 84
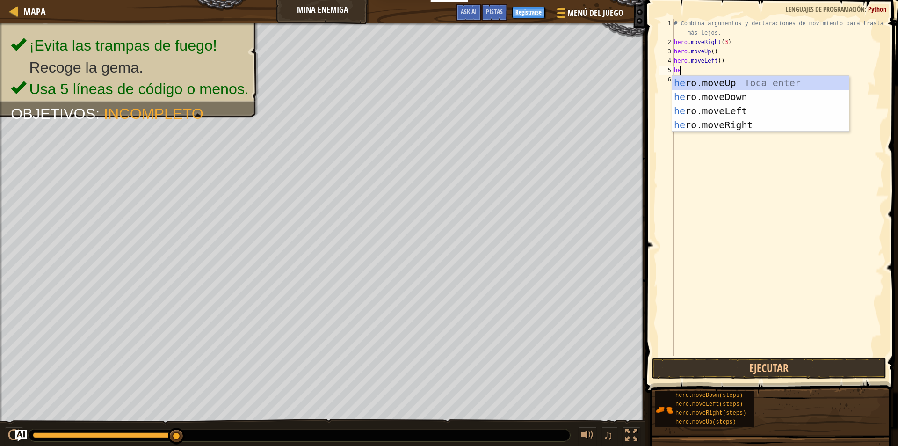
type textarea "hero"
click at [763, 94] on div "hero .moveUp Toca enter hero .moveDown Toca enter hero .moveLeft Toca enter her…" at bounding box center [760, 118] width 177 height 84
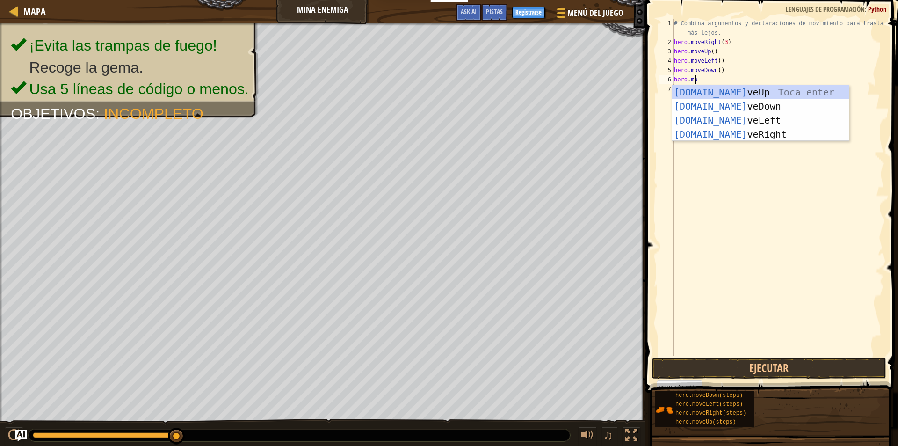
scroll to position [4, 1]
type textarea "hero.move"
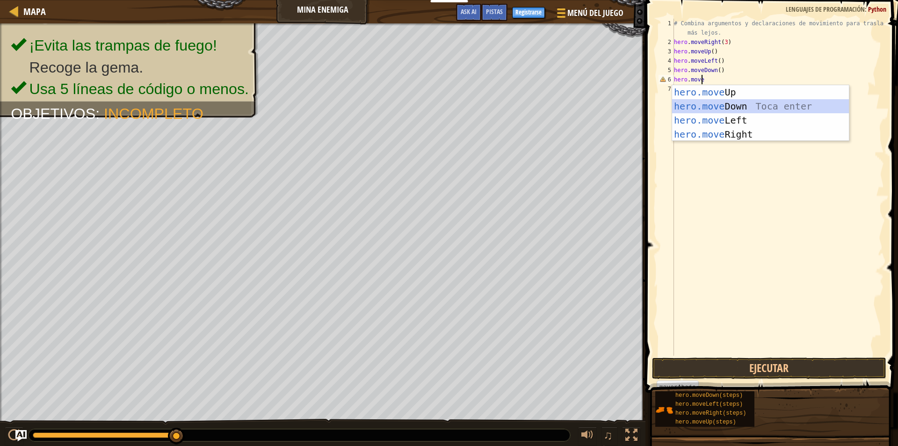
click at [771, 103] on div "hero.move Up Toca enter hero.move Down Toca enter hero.move Left Toca enter her…" at bounding box center [760, 127] width 177 height 84
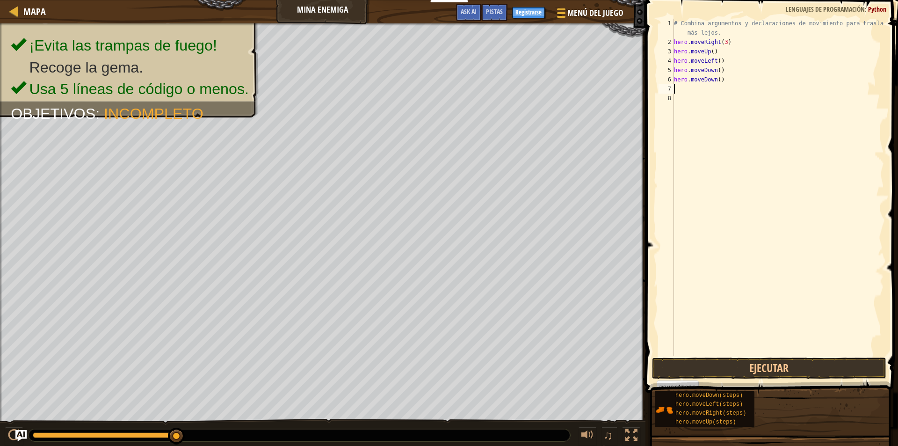
scroll to position [4, 0]
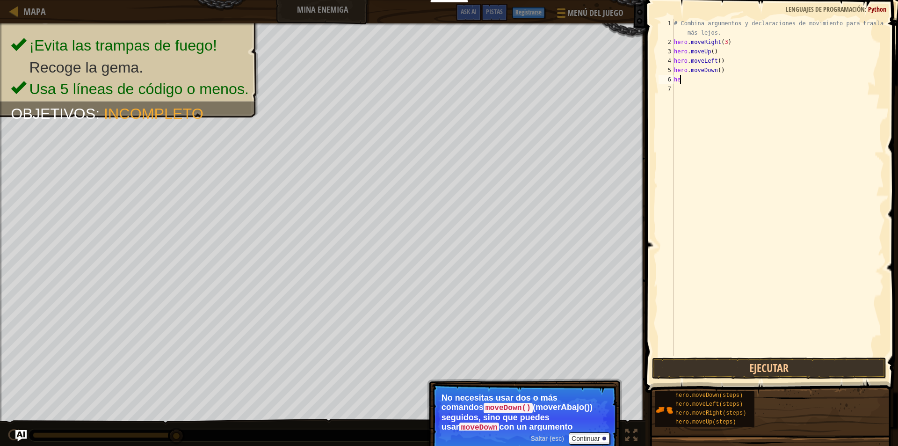
type textarea "h"
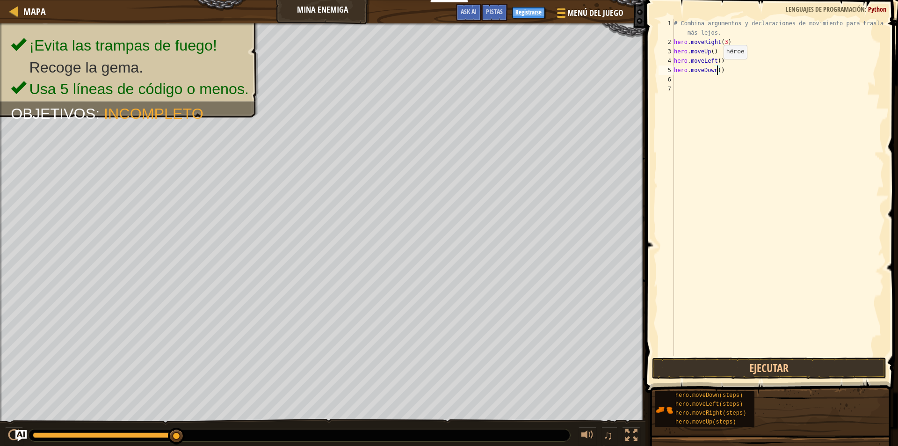
click at [715, 68] on div "# Combina argumentos y declaraciones de movimiento para trasladarte más lejos. …" at bounding box center [778, 201] width 212 height 365
click at [753, 363] on button "Ejecutar" at bounding box center [769, 368] width 234 height 22
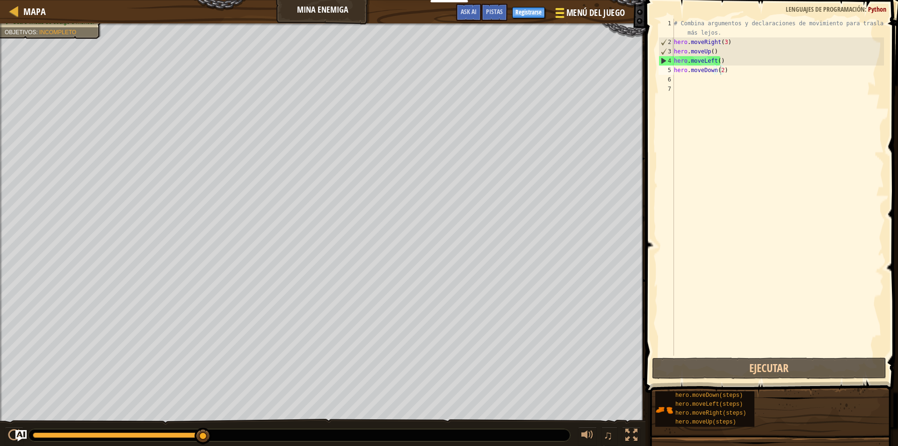
click at [580, 12] on span "Menú del Juego" at bounding box center [595, 13] width 59 height 13
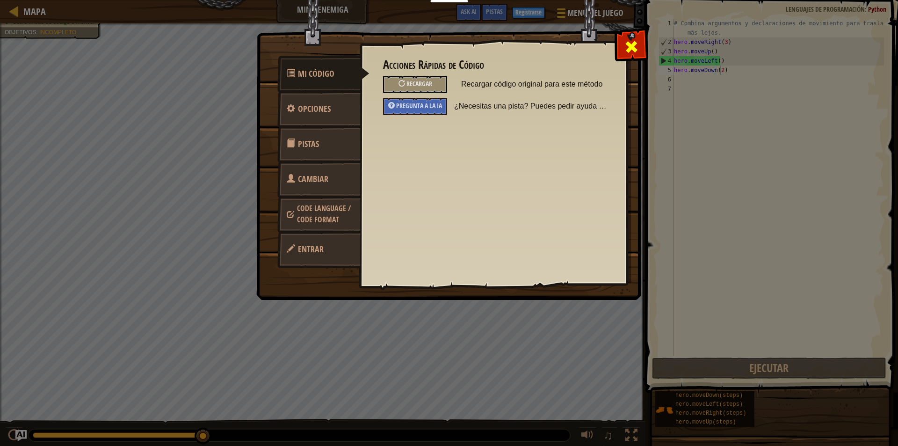
click at [631, 51] on span at bounding box center [631, 46] width 15 height 15
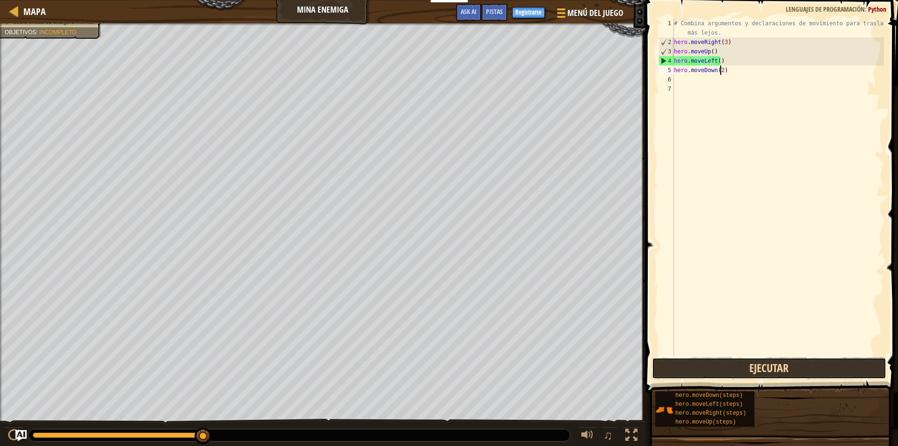
click at [676, 361] on button "Ejecutar" at bounding box center [769, 368] width 234 height 22
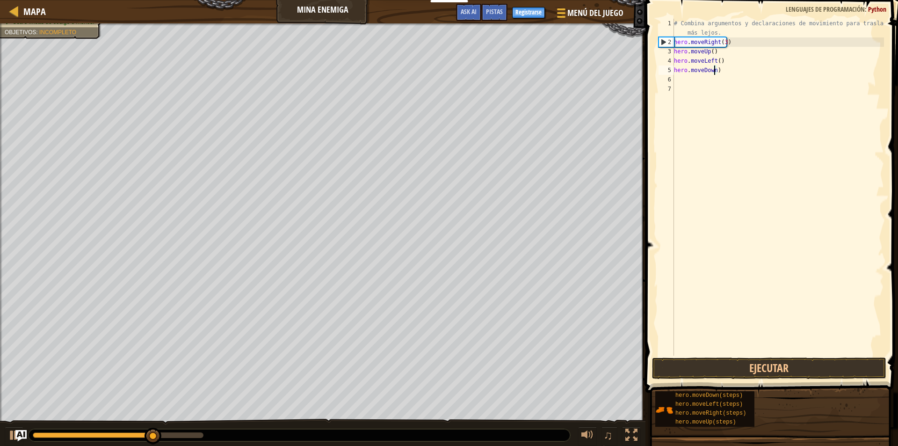
type textarea "hero.moveDow)"
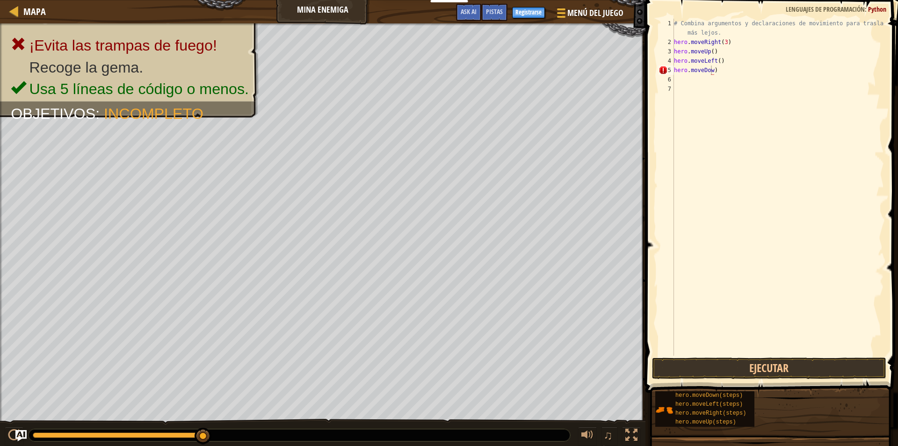
click at [644, 361] on span at bounding box center [772, 183] width 260 height 420
click at [716, 75] on div "# Combina argumentos y declaraciones de movimiento para trasladarte más lejos. …" at bounding box center [778, 201] width 212 height 365
click at [728, 70] on div "# Combina argumentos y declaraciones de movimiento para trasladarte más lejos. …" at bounding box center [778, 201] width 212 height 365
click at [713, 59] on div "# Combina argumentos y declaraciones de movimiento para trasladarte más lejos. …" at bounding box center [778, 201] width 212 height 365
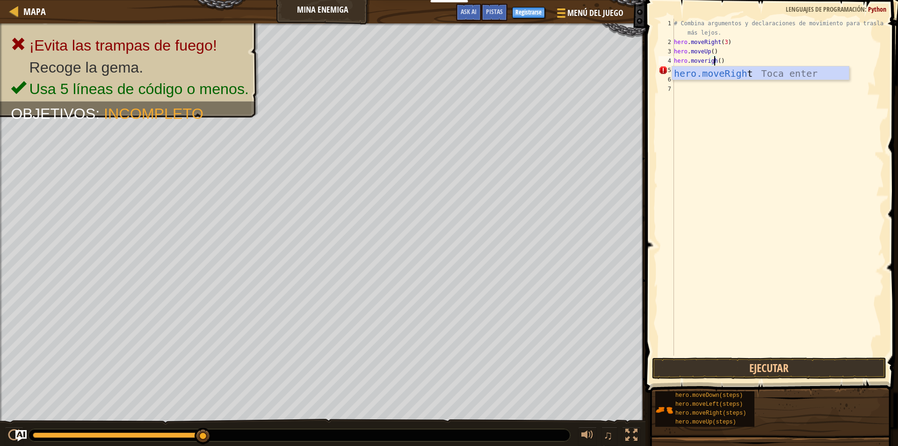
scroll to position [4, 3]
click at [751, 73] on div "hero.moveRight Toca enter" at bounding box center [760, 87] width 177 height 42
type textarea "hero.moveRight"
click at [730, 81] on div "# Combina argumentos y declaraciones de movimiento para trasladarte más lejos. …" at bounding box center [778, 201] width 212 height 365
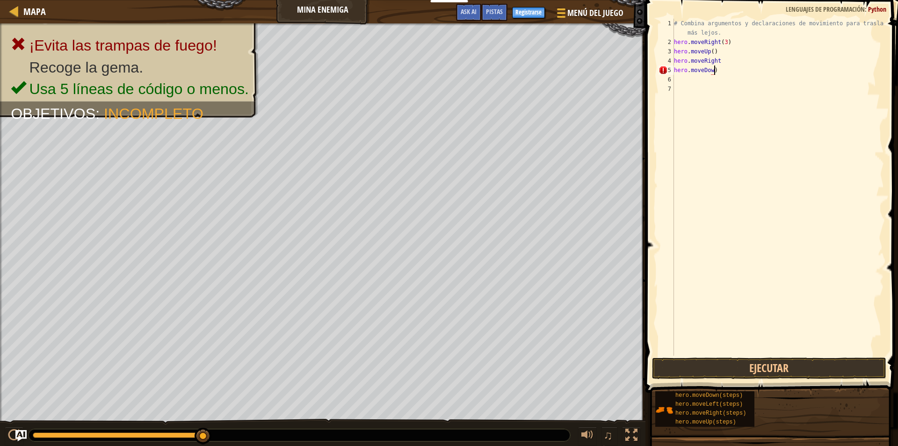
click at [716, 74] on div "# Combina argumentos y declaraciones de movimiento para trasladarte más lejos. …" at bounding box center [778, 201] width 212 height 365
type textarea "hero.moveDow"
click at [869, 363] on button "Ejecutar" at bounding box center [769, 368] width 234 height 22
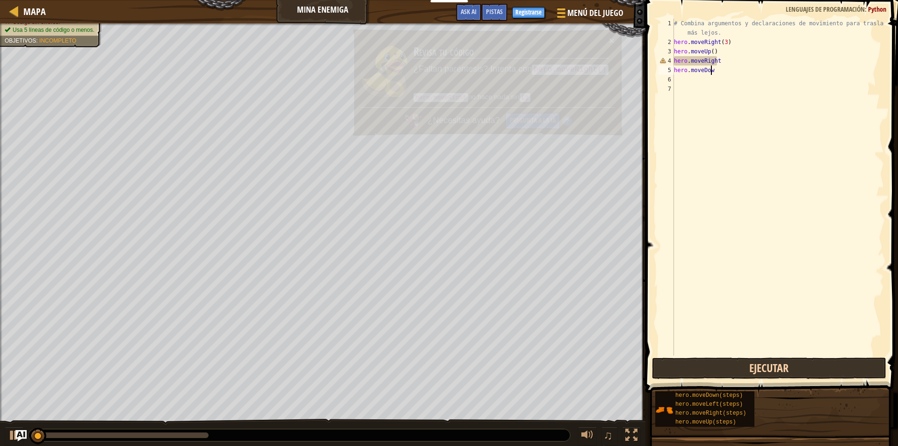
type textarea "hero.moveDown"
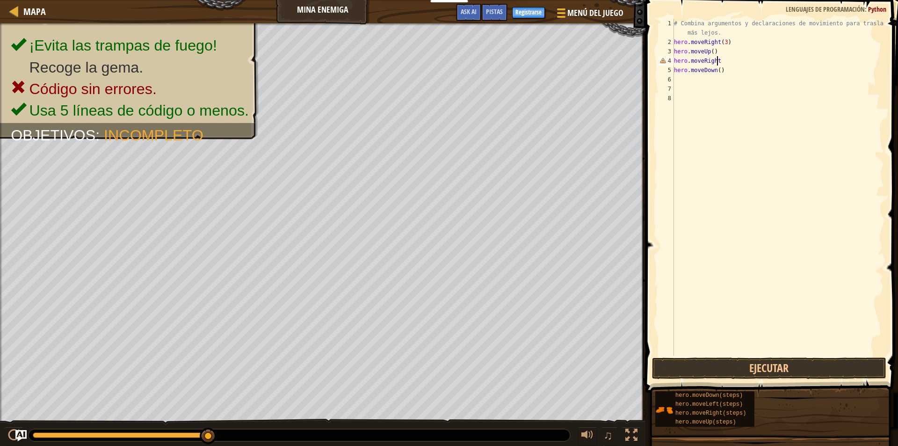
click at [718, 62] on div "# Combina argumentos y declaraciones de movimiento para trasladarte más lejos. …" at bounding box center [778, 201] width 212 height 365
type textarea "hero.moveRight()"
click at [777, 368] on button "Ejecutar" at bounding box center [769, 368] width 234 height 22
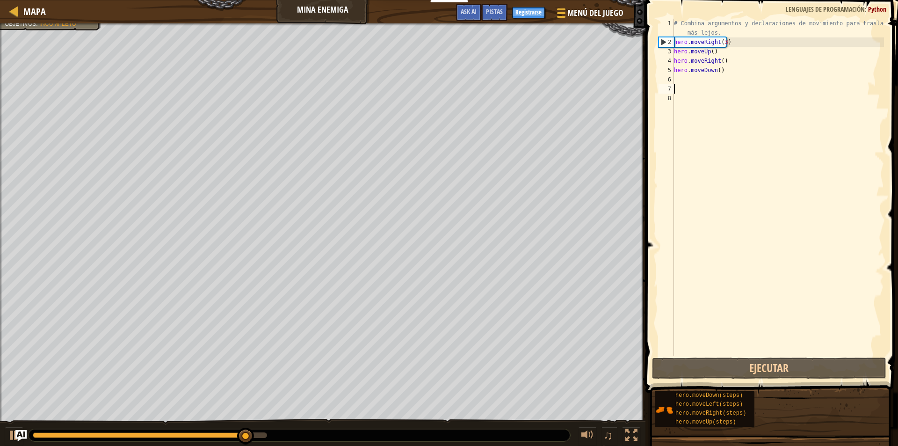
click at [775, 89] on div "# Combina argumentos y declaraciones de movimiento para trasladarte más lejos. …" at bounding box center [778, 201] width 212 height 365
click at [777, 86] on div "# Combina argumentos y declaraciones de movimiento para trasladarte más lejos. …" at bounding box center [778, 201] width 212 height 365
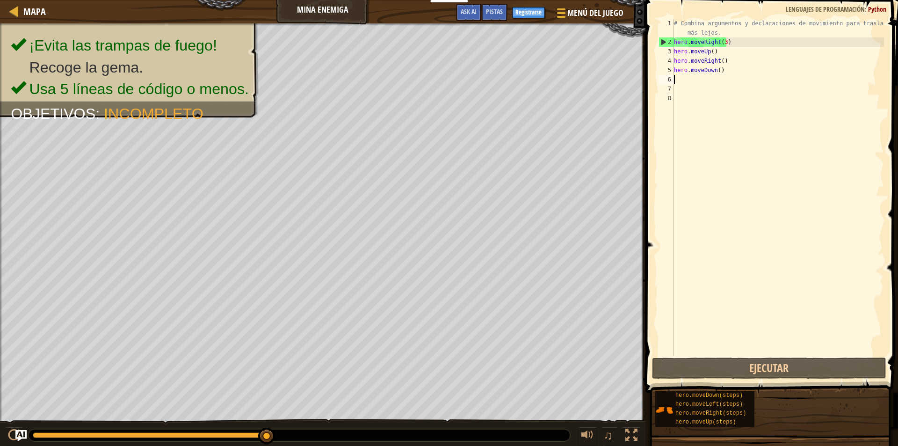
click at [788, 78] on div "# Combina argumentos y declaraciones de movimiento para trasladarte más lejos. …" at bounding box center [778, 201] width 212 height 365
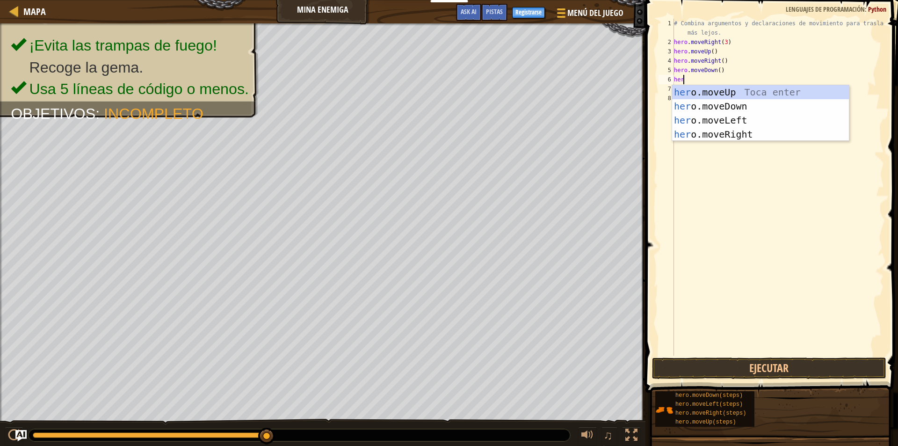
scroll to position [4, 0]
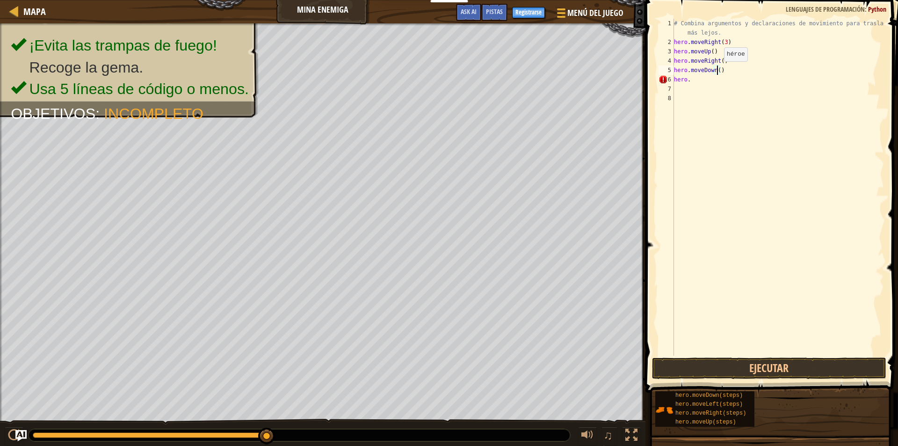
click at [716, 71] on div "# Combina argumentos y declaraciones de movimiento para trasladarte más lejos. …" at bounding box center [778, 201] width 212 height 365
click at [698, 79] on div "# Combina argumentos y declaraciones de movimiento para trasladarte más lejos. …" at bounding box center [778, 201] width 212 height 365
type textarea "h"
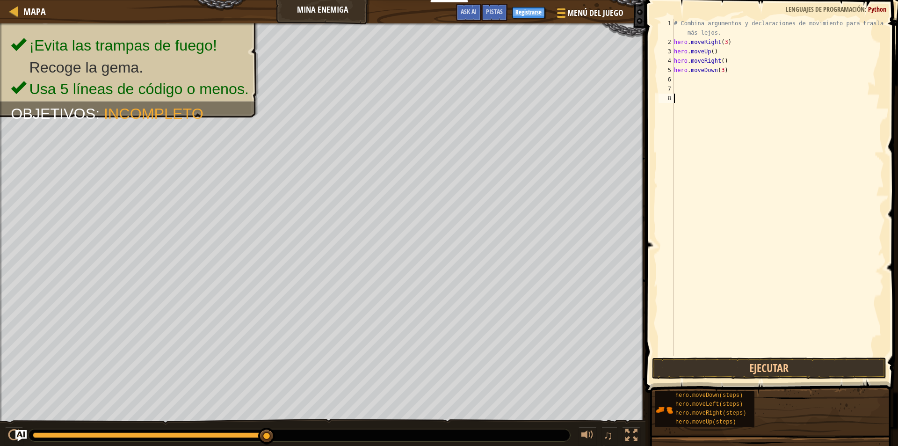
drag, startPoint x: 699, startPoint y: 147, endPoint x: 700, endPoint y: 157, distance: 9.4
type textarea "r"
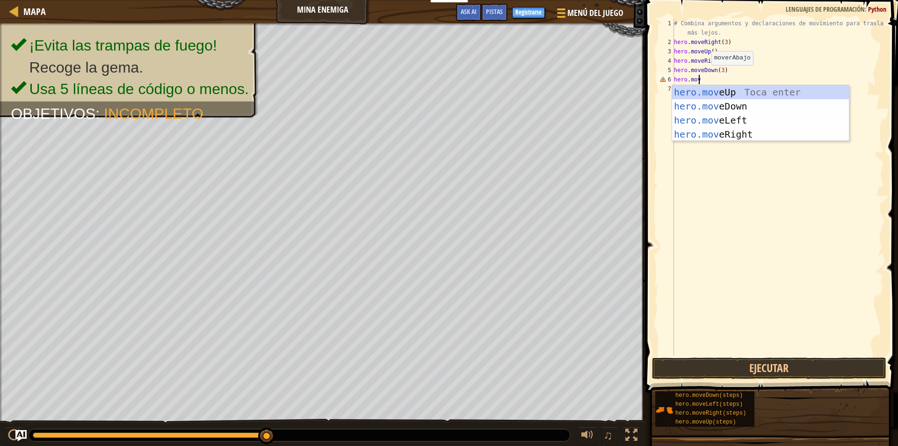
scroll to position [4, 1]
type textarea "hero.mover"
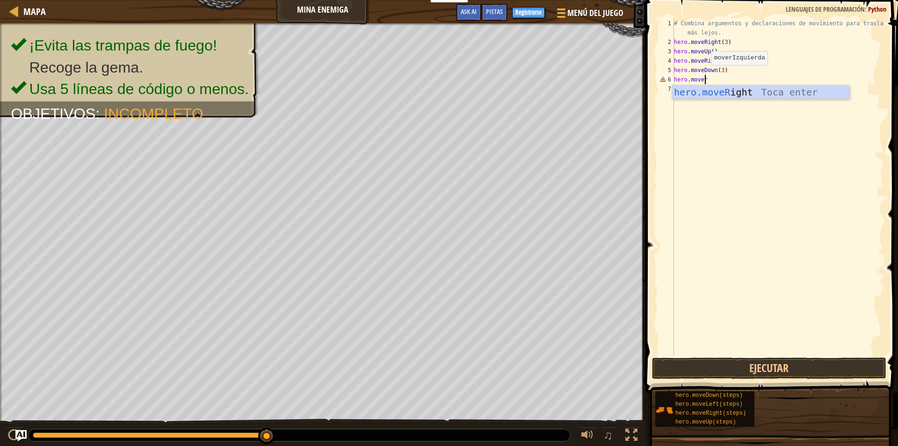
scroll to position [4, 2]
click at [805, 92] on div "hero.moveR ight Toca enter" at bounding box center [760, 106] width 177 height 42
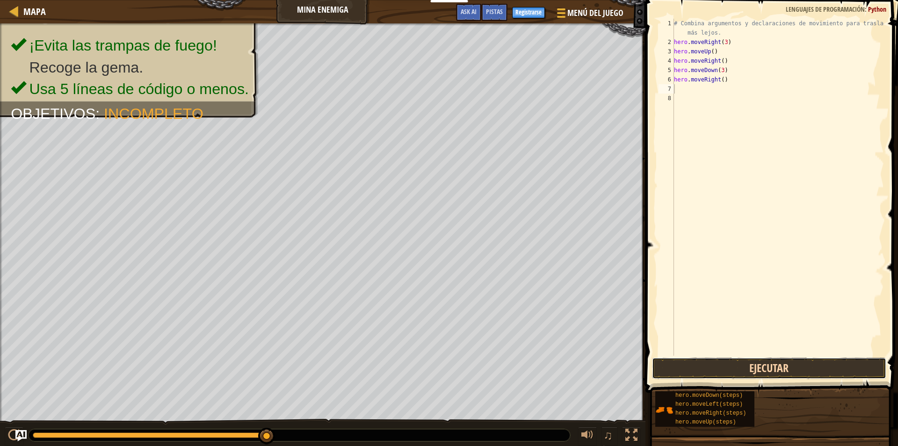
click at [728, 371] on button "Ejecutar" at bounding box center [769, 368] width 234 height 22
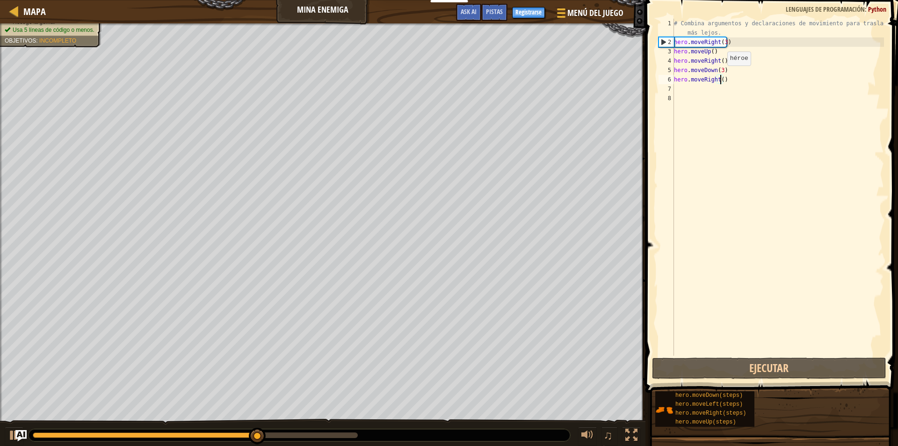
click at [719, 75] on div "# Combina argumentos y declaraciones de movimiento para trasladarte más lejos. …" at bounding box center [778, 201] width 212 height 365
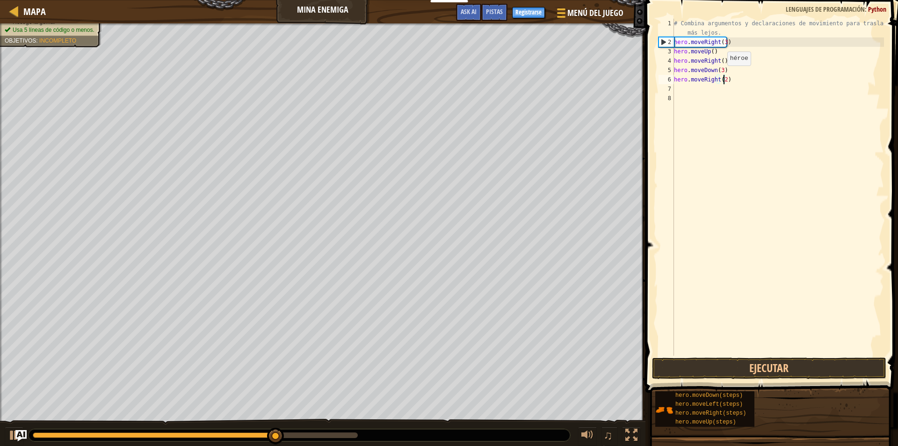
scroll to position [4, 4]
type textarea "hero.moveRight(2)"
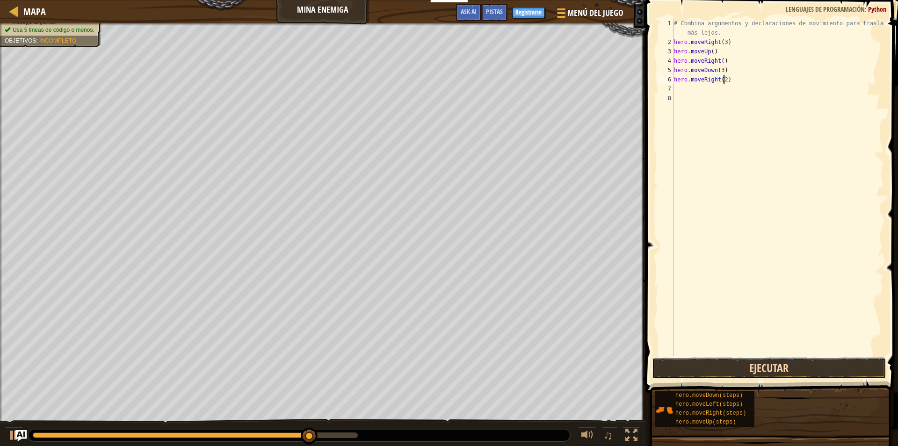
click at [812, 365] on button "Ejecutar" at bounding box center [769, 368] width 234 height 22
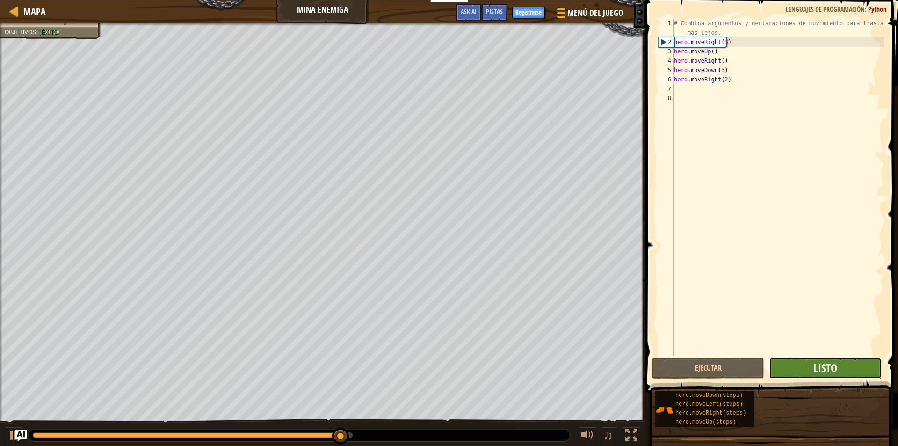
click at [840, 362] on button "Listo" at bounding box center [825, 368] width 112 height 22
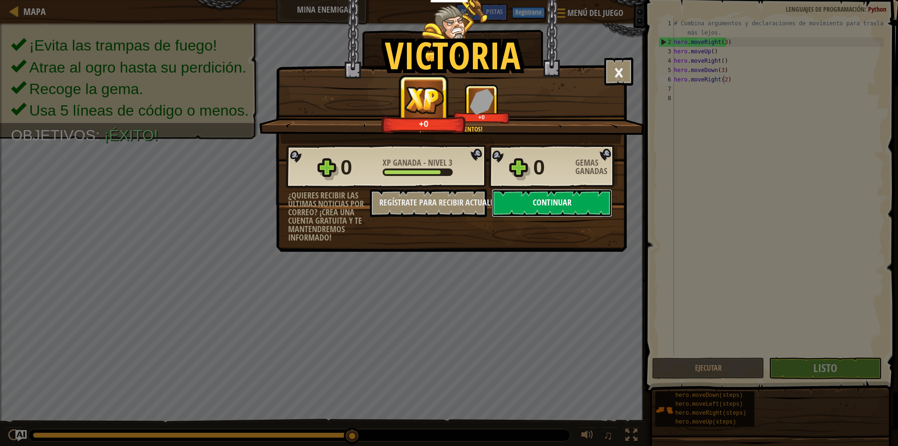
click at [557, 208] on button "Continuar" at bounding box center [551, 203] width 121 height 28
select select "es-419"
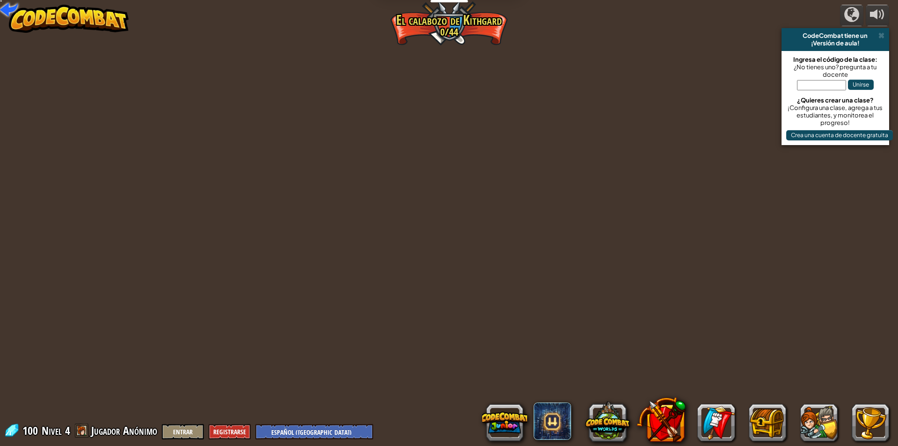
select select "es-419"
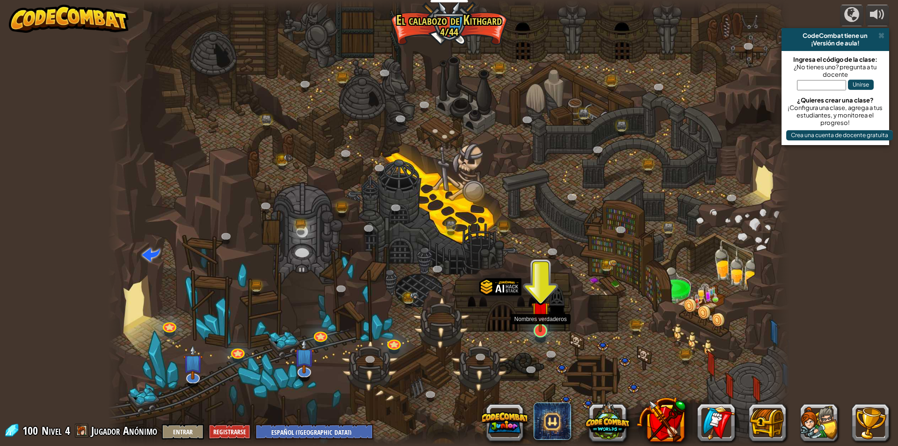
click at [542, 330] on img at bounding box center [540, 310] width 18 height 42
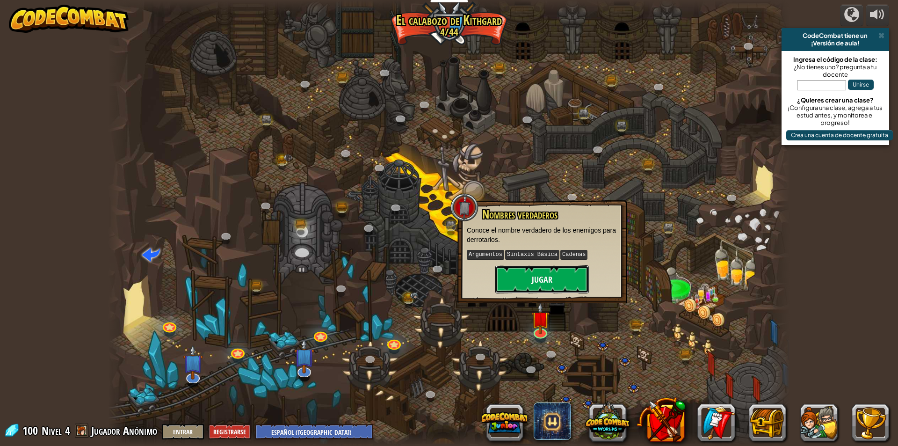
click at [576, 287] on button "Jugar" at bounding box center [542, 279] width 94 height 28
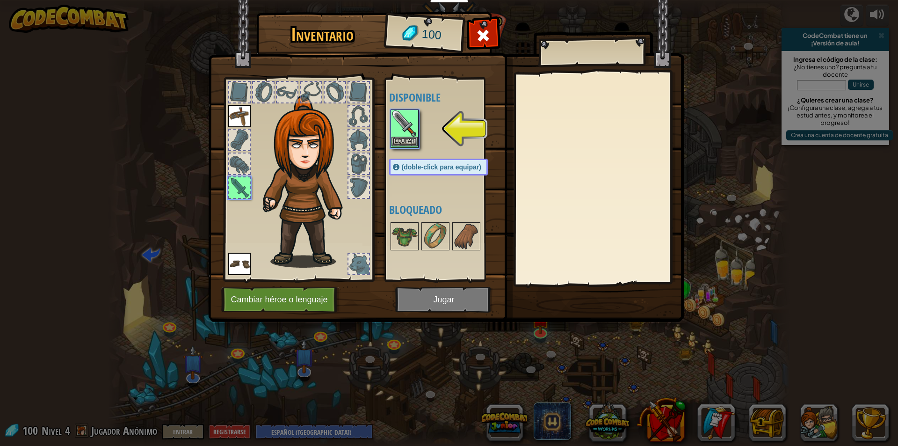
click at [395, 129] on img at bounding box center [404, 123] width 26 height 26
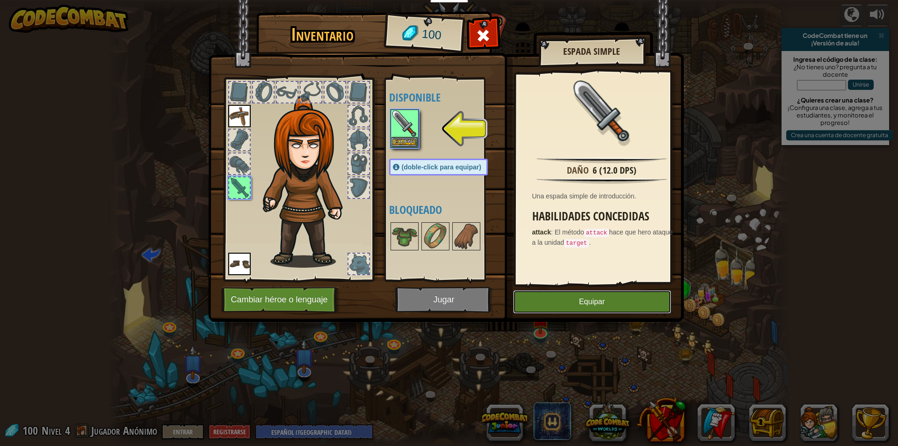
click at [576, 307] on button "Equipar" at bounding box center [592, 301] width 158 height 23
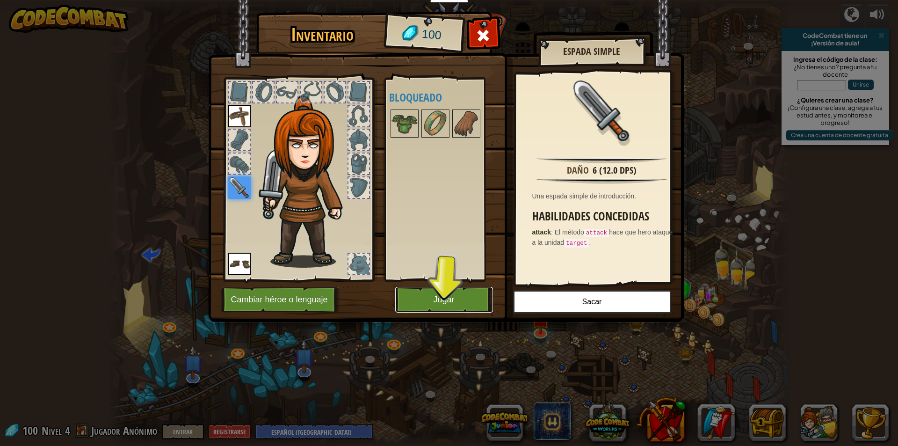
click at [446, 302] on button "Jugar" at bounding box center [444, 300] width 98 height 26
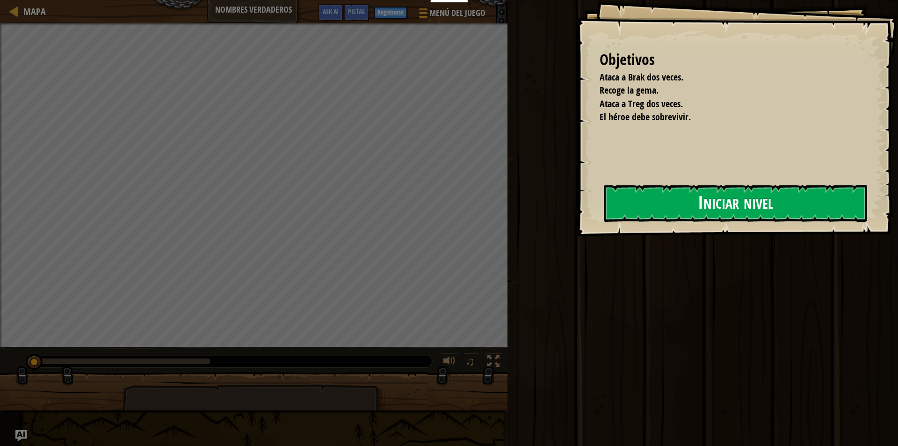
click at [707, 203] on button "Iniciar nivel" at bounding box center [735, 203] width 263 height 37
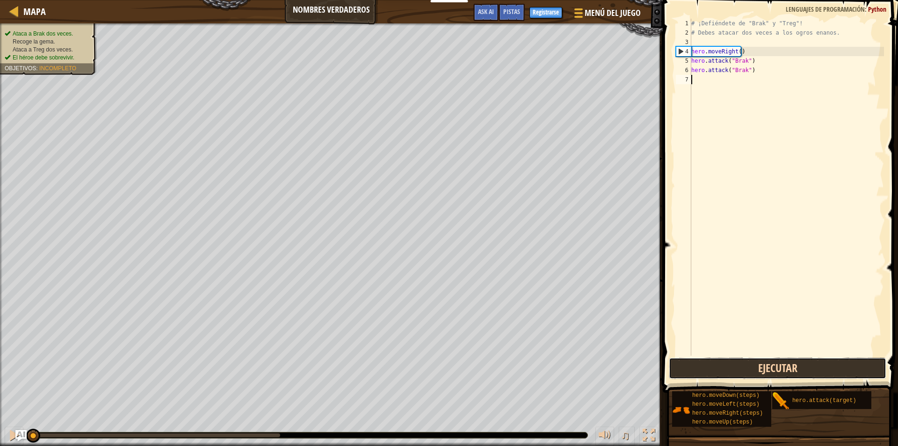
click at [760, 371] on button "Ejecutar" at bounding box center [777, 368] width 217 height 22
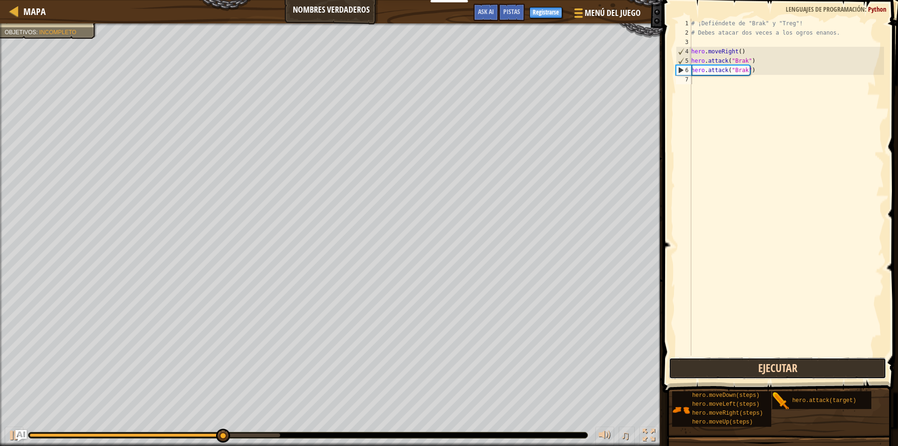
click at [760, 371] on button "Ejecutar" at bounding box center [777, 368] width 217 height 22
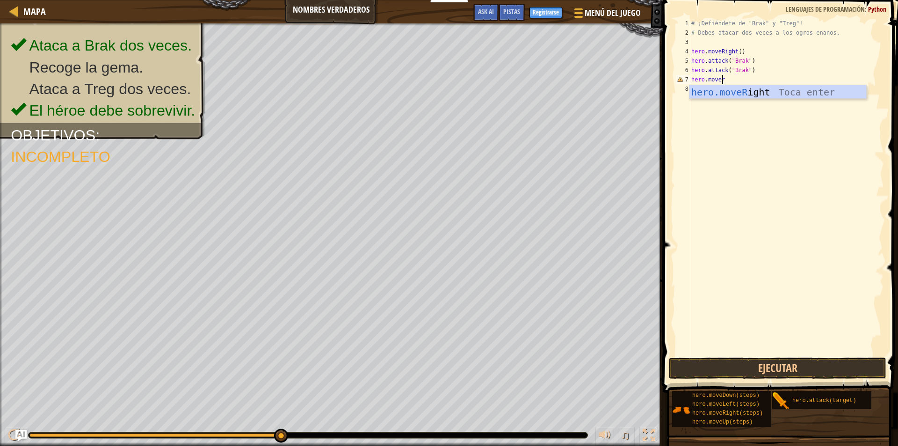
scroll to position [4, 2]
type textarea "hero.moverig"
click at [792, 91] on div "hero.moveRig ht Toca enter" at bounding box center [777, 106] width 177 height 42
type textarea "t"
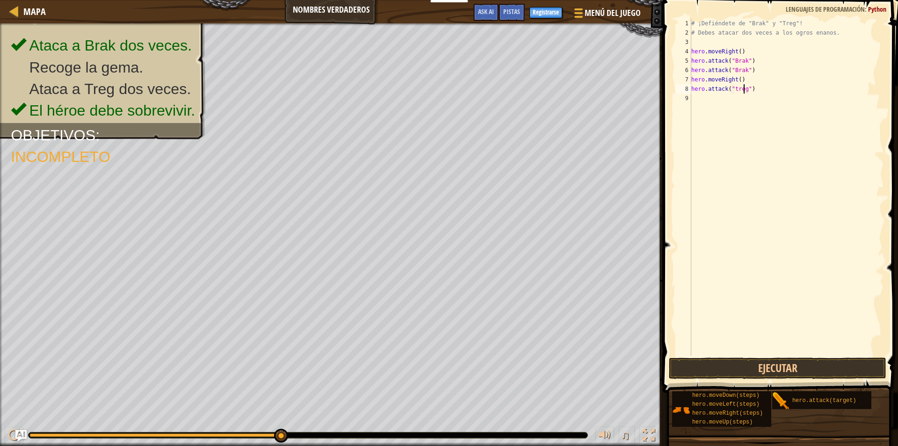
scroll to position [4, 4]
click at [776, 368] on button "Ejecutar" at bounding box center [777, 368] width 217 height 22
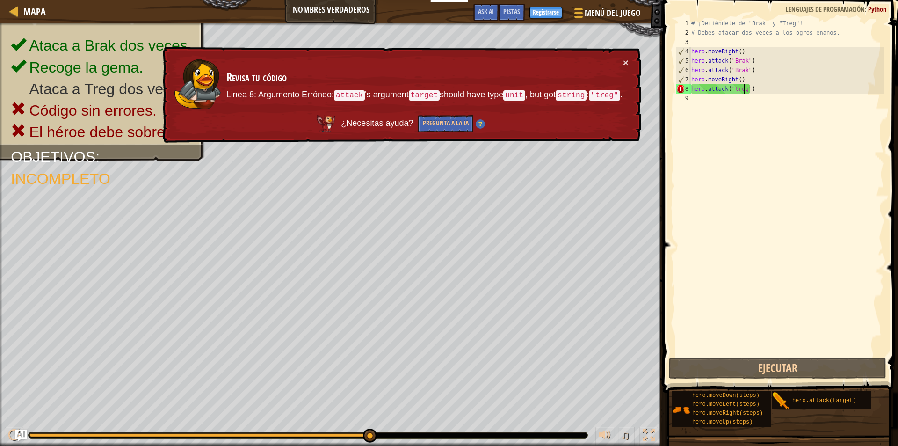
click at [768, 90] on div "# ¡Defiéndete de "Brak" y "Treg"! # Debes atacar dos veces a los ogros enanos. …" at bounding box center [786, 196] width 194 height 355
click at [754, 88] on div "# ¡Defiéndete de "Brak" y "Treg"! # Debes atacar dos veces a los ogros enanos. …" at bounding box center [786, 196] width 194 height 355
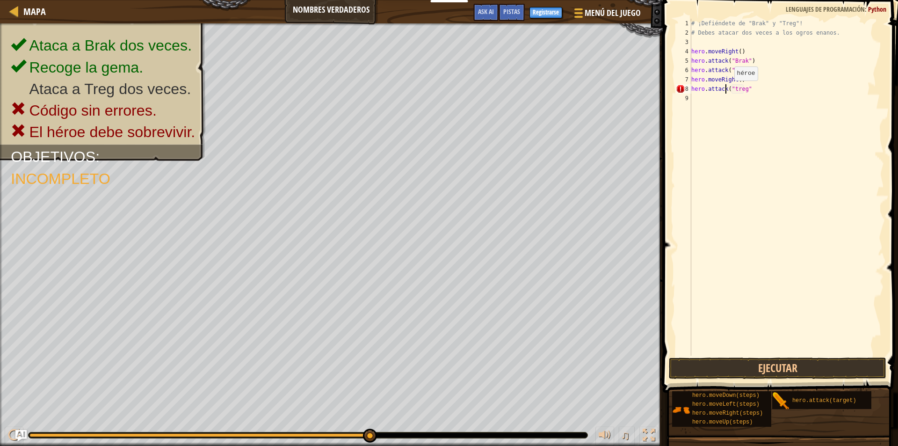
click at [726, 90] on div "# ¡Defiéndete de "Brak" y "Treg"! # Debes atacar dos veces a los ogros enanos. …" at bounding box center [786, 196] width 194 height 355
click at [727, 90] on div "# ¡Defiéndete de "Brak" y "Treg"! # Debes atacar dos veces a los ogros enanos. …" at bounding box center [786, 196] width 194 height 355
click at [755, 368] on button "Ejecutar" at bounding box center [777, 368] width 217 height 22
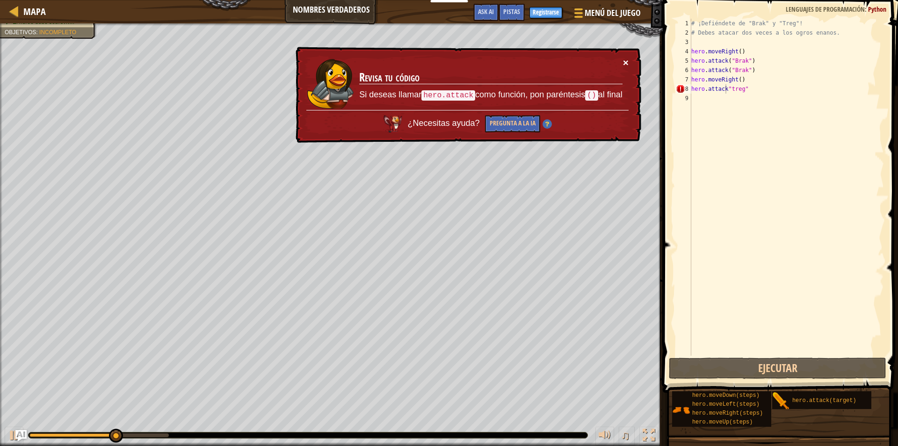
click at [625, 62] on button "×" at bounding box center [626, 63] width 6 height 10
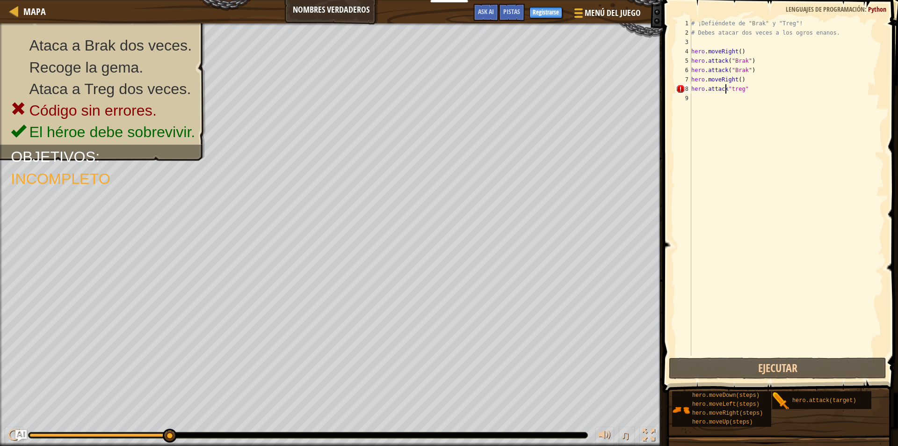
scroll to position [4, 3]
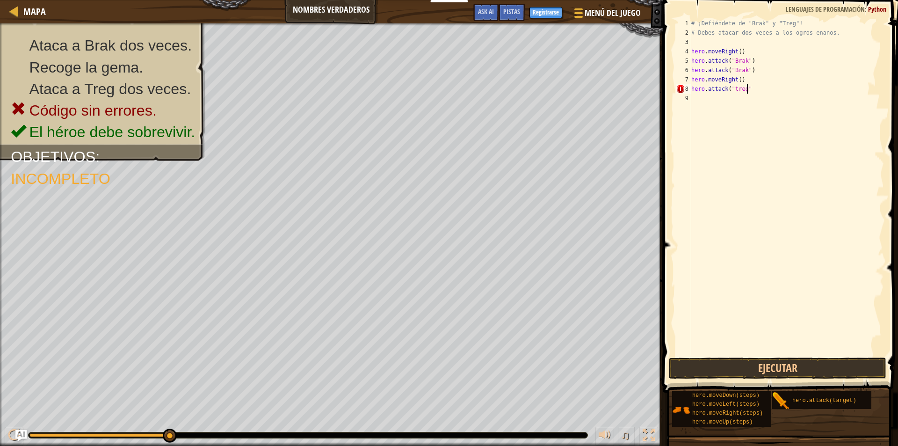
click at [753, 92] on div "# ¡Defiéndete de "Brak" y "Treg"! # Debes atacar dos veces a los ogros enanos. …" at bounding box center [786, 196] width 194 height 355
type textarea "hero.attack("treg")"
click at [695, 101] on div "# ¡Defiéndete de "Brak" y "Treg"! # Debes atacar dos veces a los ogros enanos. …" at bounding box center [786, 196] width 194 height 355
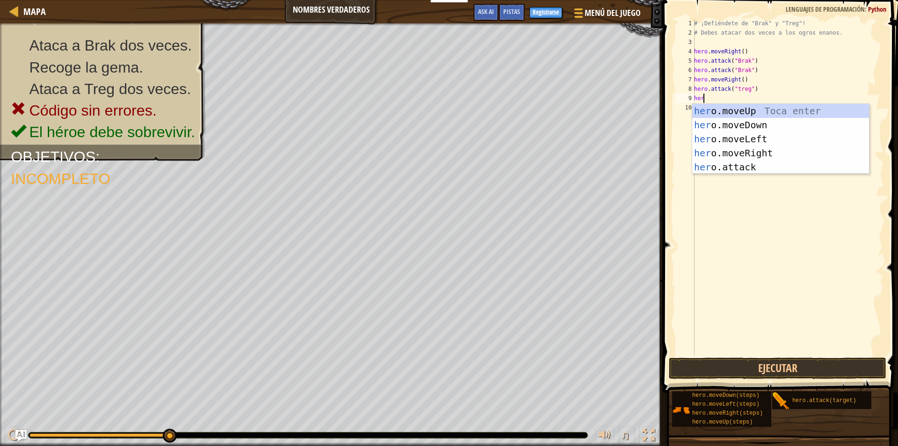
scroll to position [4, 0]
click at [783, 165] on div "hero. moveUp Toca enter hero. moveDown Toca enter hero. moveLeft Toca enter her…" at bounding box center [780, 153] width 177 height 98
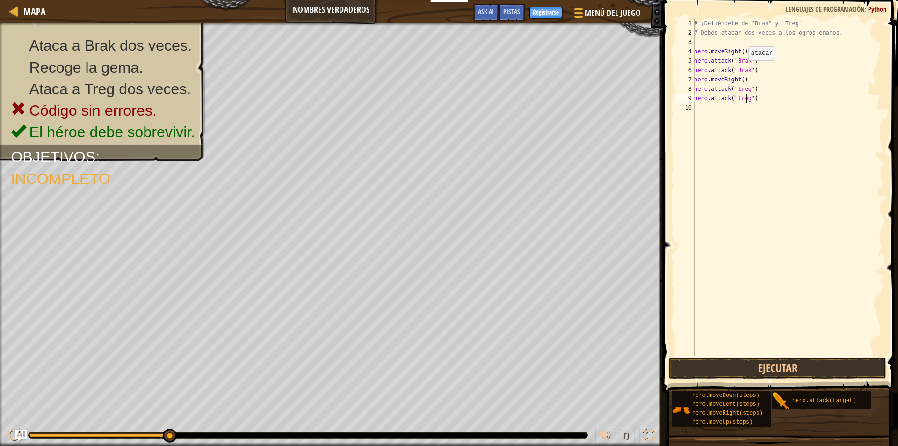
scroll to position [4, 4]
click at [743, 364] on button "Ejecutar" at bounding box center [777, 368] width 217 height 22
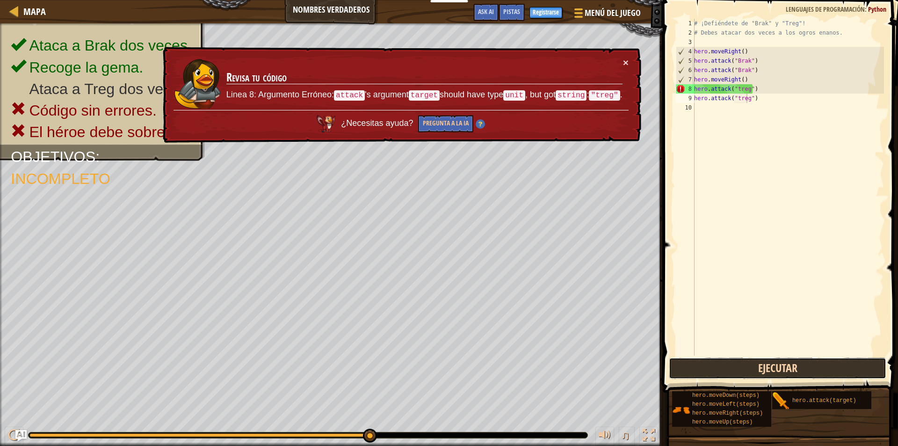
click at [804, 375] on button "Ejecutar" at bounding box center [777, 368] width 217 height 22
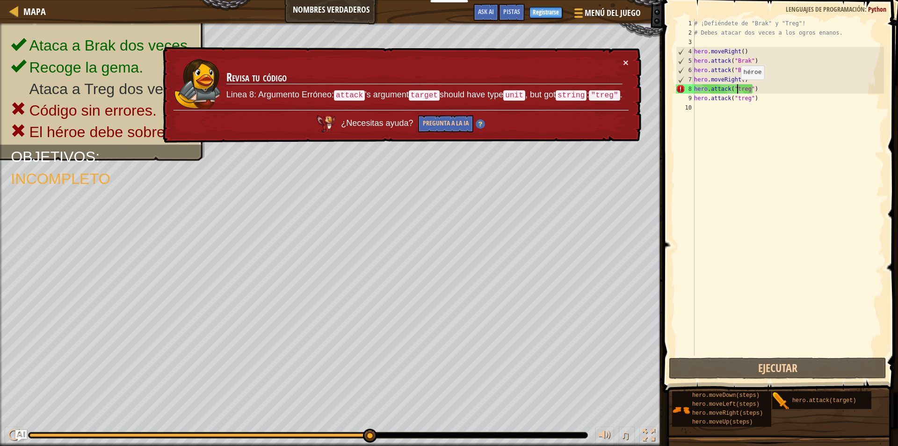
click at [735, 89] on div "# ¡Defiéndete de "Brak" y "Treg"! # Debes atacar dos veces a los ogros enanos. …" at bounding box center [788, 196] width 192 height 355
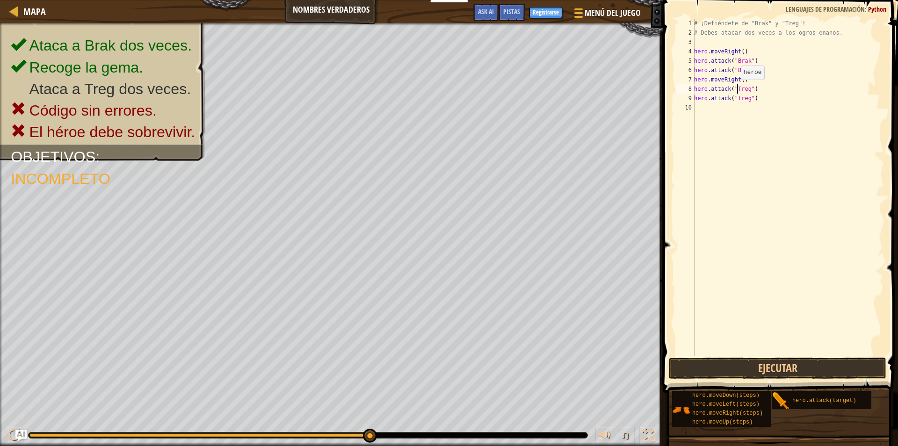
scroll to position [4, 3]
click at [737, 97] on div "# ¡Defiéndete de "Brak" y "Treg"! # Debes atacar dos veces a los ogros enanos. …" at bounding box center [788, 196] width 192 height 355
type textarea "hero.attack("Treg")"
click at [745, 366] on button "Ejecutar" at bounding box center [777, 368] width 217 height 22
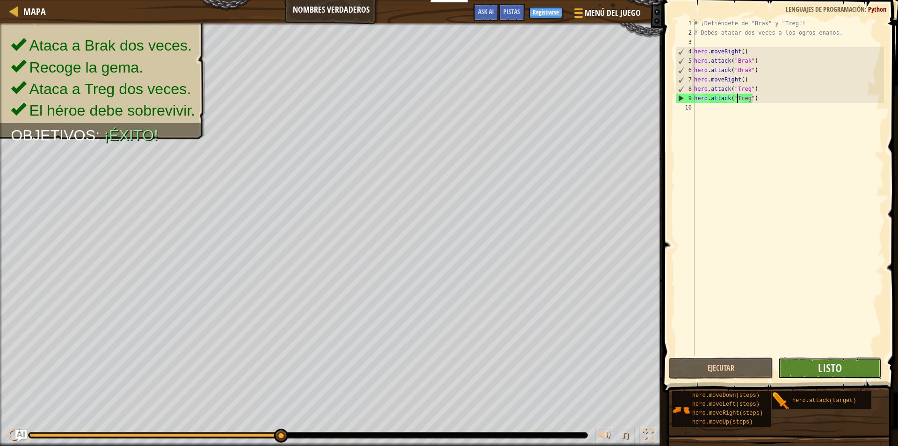
click at [845, 369] on button "Listo" at bounding box center [829, 368] width 104 height 22
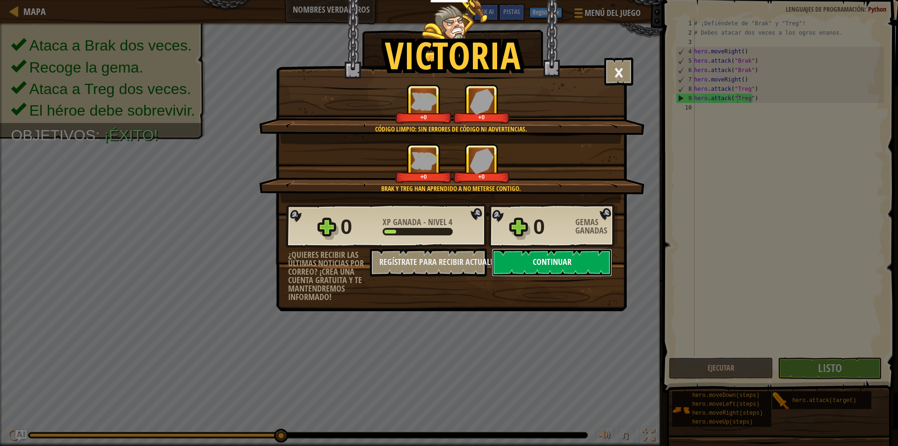
click at [596, 268] on button "Continuar" at bounding box center [551, 262] width 121 height 28
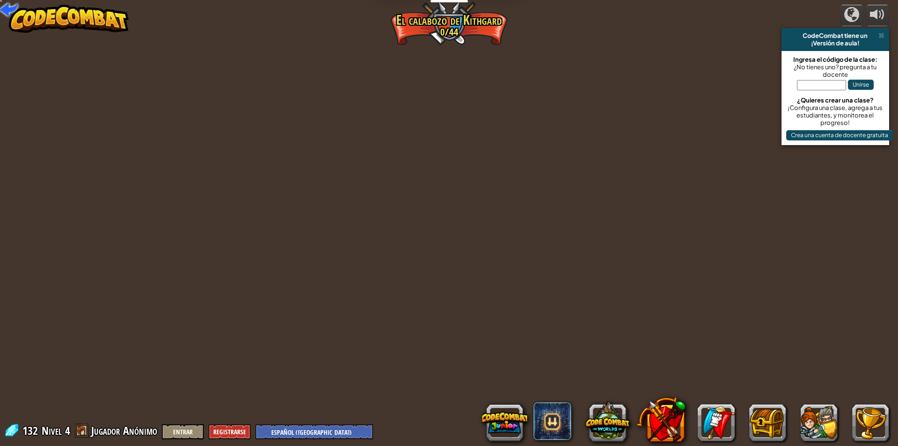
select select "es-419"
